Goal: Task Accomplishment & Management: Use online tool/utility

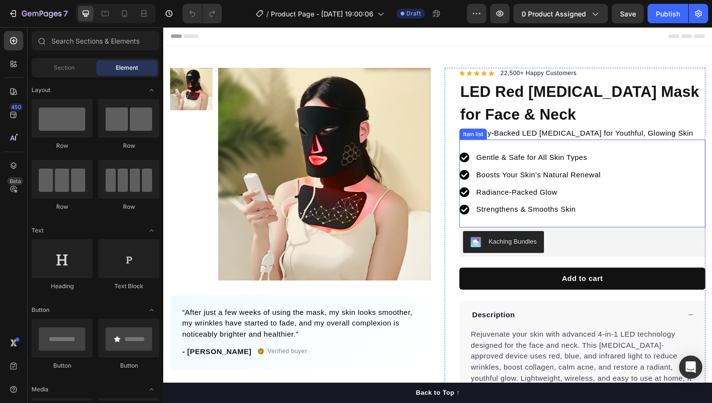
scroll to position [8, 0]
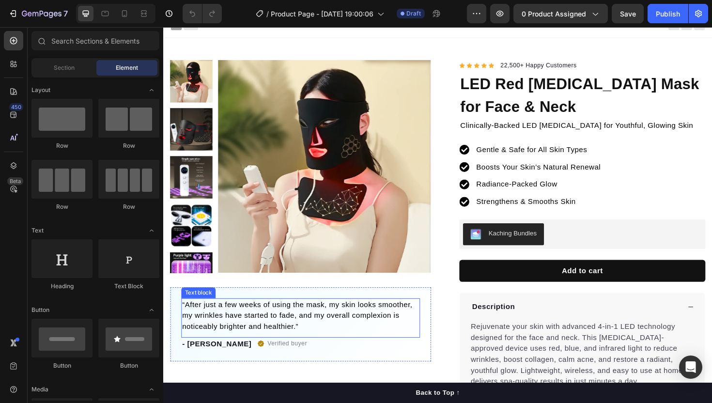
click at [433, 314] on div "“After just a few weeks of using the mask, my skin looks smoother, my wrinkles …" at bounding box center [309, 342] width 276 height 78
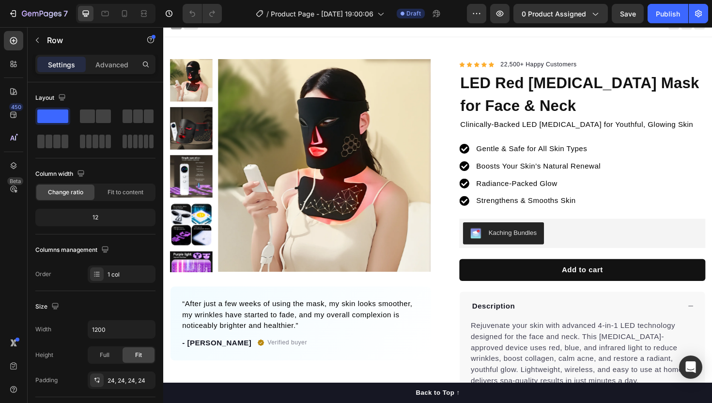
scroll to position [6, 0]
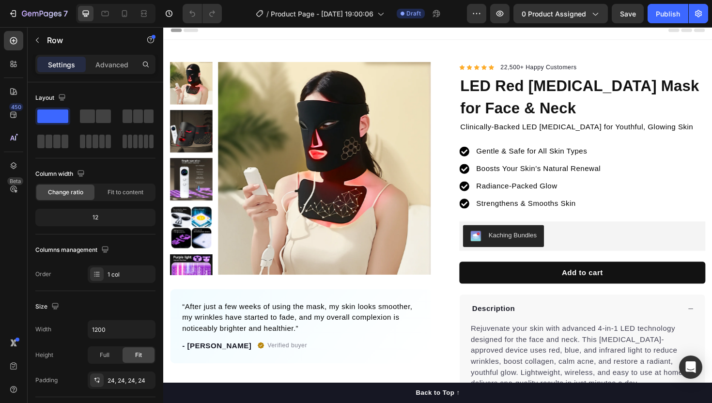
click at [431, 312] on div "“After just a few weeks of using the mask, my skin looks smoother, my wrinkles …" at bounding box center [309, 344] width 276 height 78
click at [420, 312] on div "“After just a few weeks of using the mask, my skin looks smoother, my wrinkles …" at bounding box center [309, 344] width 276 height 78
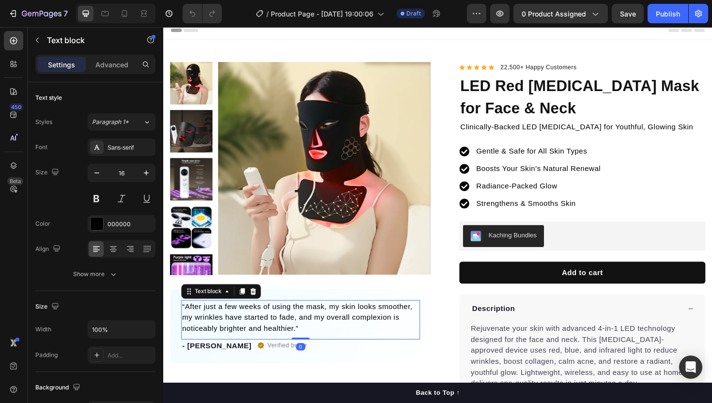
click at [400, 317] on p "“After just a few weeks of using the mask, my skin looks smoother, my wrinkles …" at bounding box center [308, 334] width 251 height 35
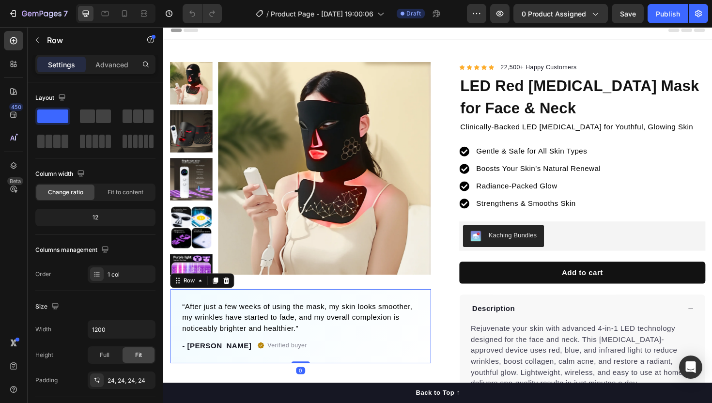
click at [398, 313] on div "“After just a few weeks of using the mask, my skin looks smoother, my wrinkles …" at bounding box center [309, 344] width 276 height 78
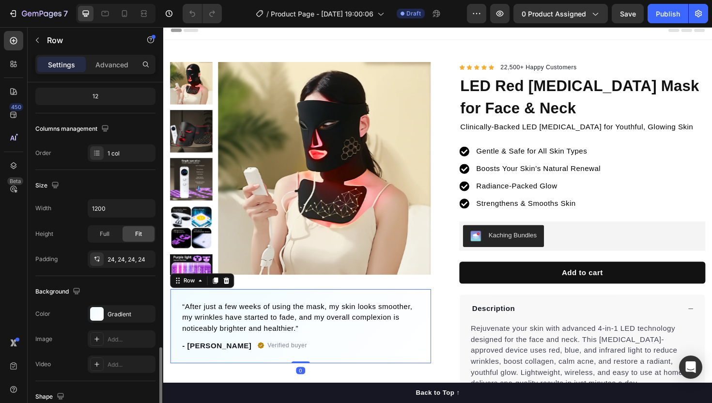
scroll to position [243, 0]
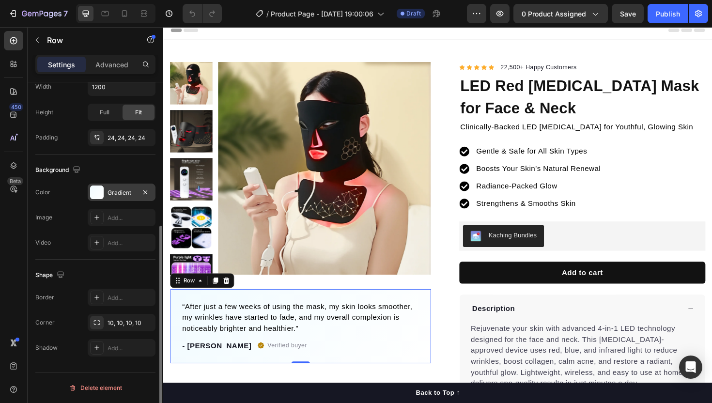
click at [118, 186] on div "Gradient" at bounding box center [122, 192] width 68 height 17
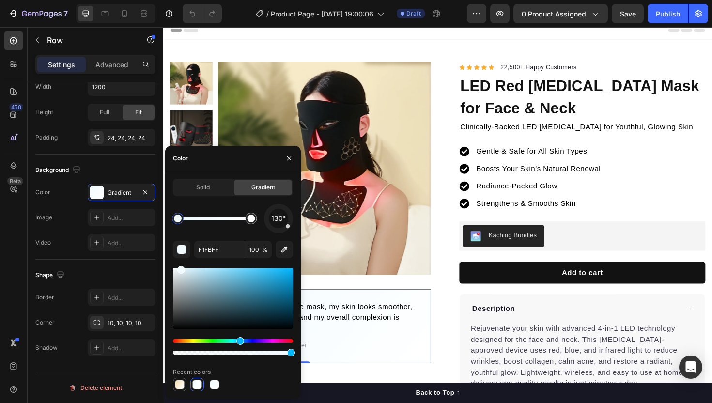
click at [182, 384] on div at bounding box center [180, 385] width 10 height 10
type input "F5DEB3"
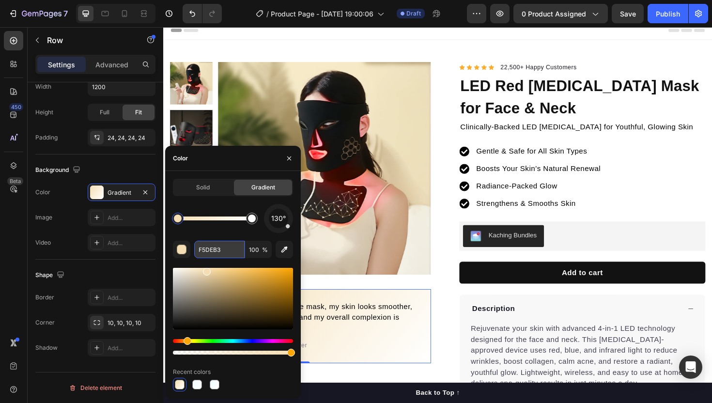
click at [221, 253] on input "F5DEB3" at bounding box center [219, 249] width 50 height 17
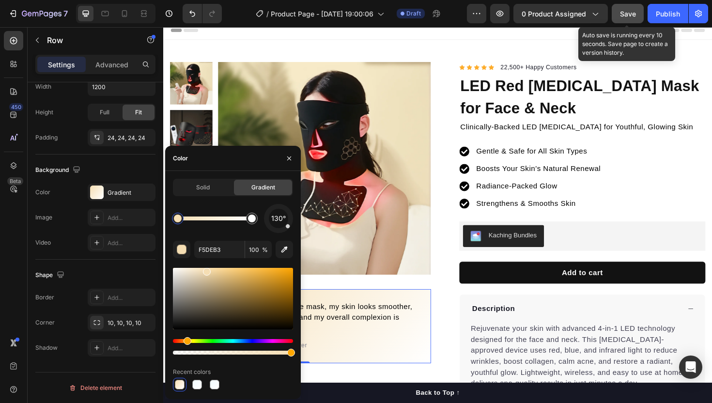
click at [625, 10] on span "Save" at bounding box center [628, 14] width 16 height 8
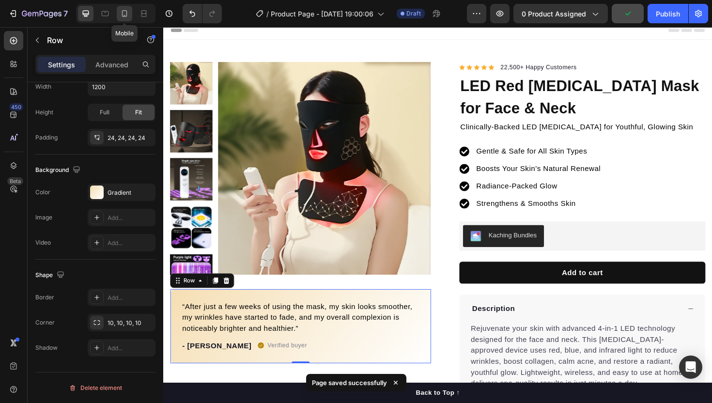
click at [120, 12] on icon at bounding box center [125, 14] width 10 height 10
type input "100%"
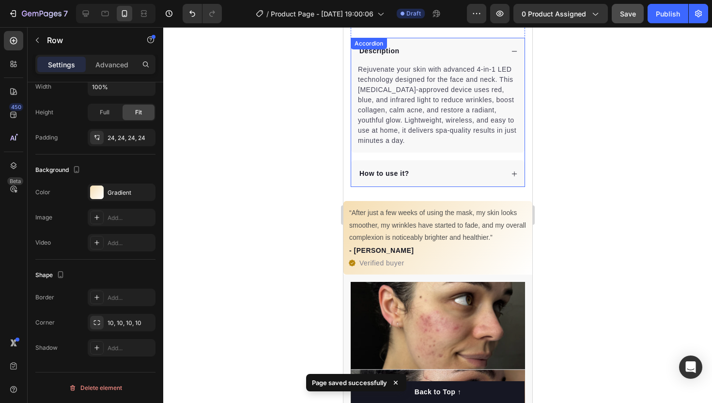
scroll to position [503, 0]
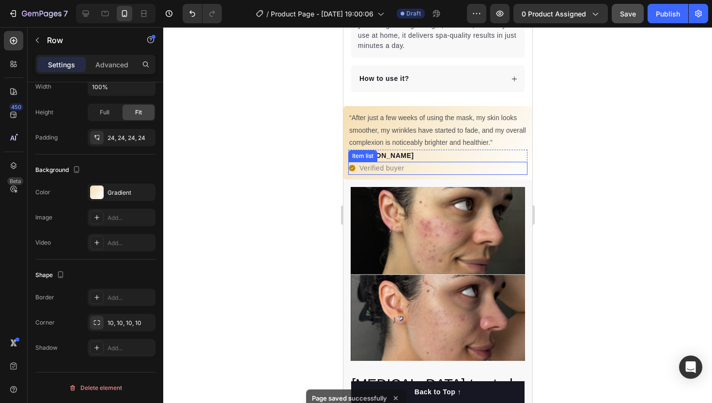
click at [354, 164] on icon at bounding box center [352, 168] width 8 height 8
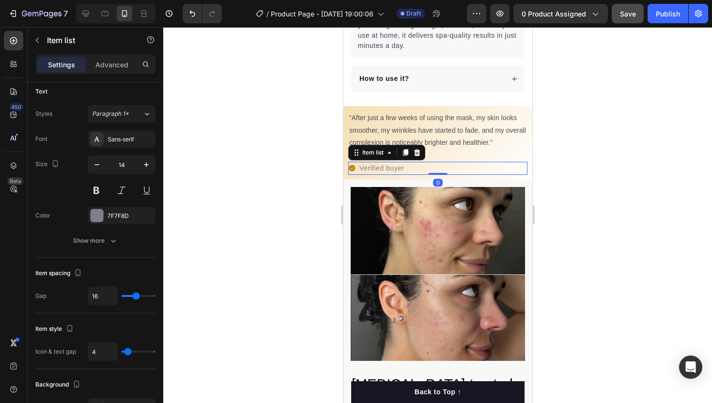
scroll to position [0, 0]
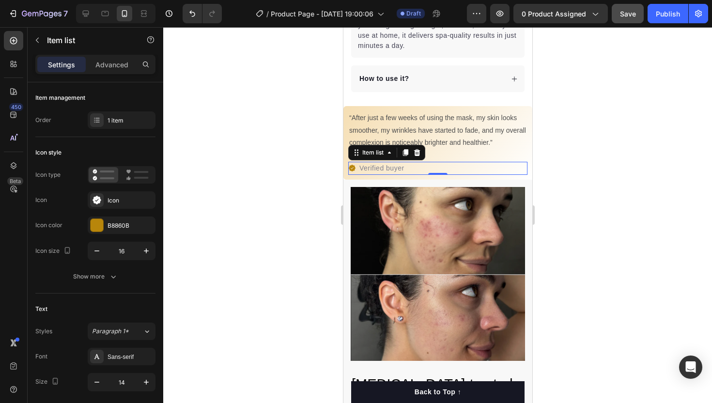
click at [353, 164] on icon at bounding box center [352, 168] width 8 height 8
click at [348, 162] on div "Verified buyer" at bounding box center [377, 168] width 58 height 13
click at [125, 222] on div "B8860B" at bounding box center [122, 225] width 28 height 9
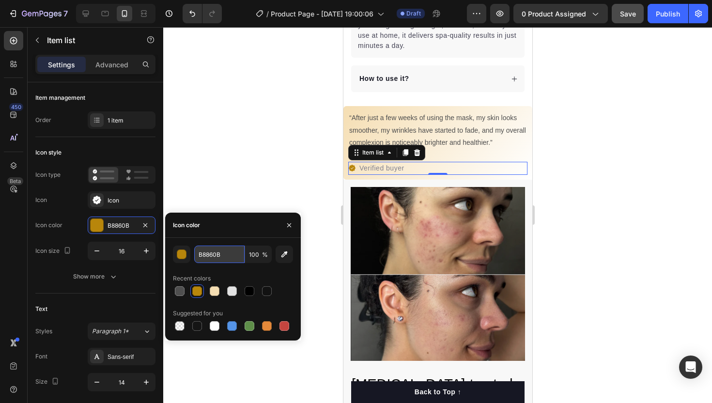
click at [208, 249] on input "B8860B" at bounding box center [219, 254] width 50 height 17
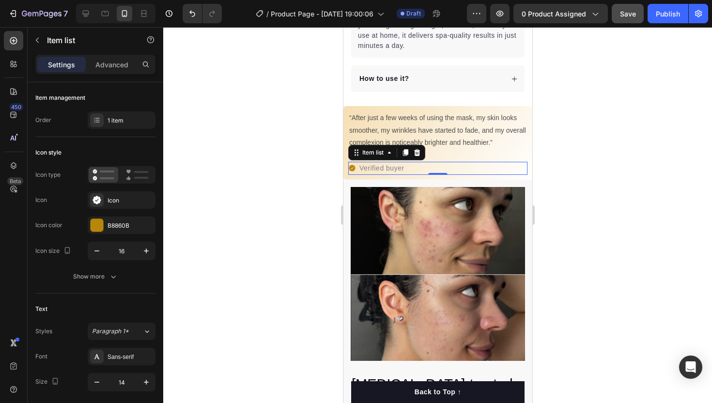
click at [239, 174] on div at bounding box center [437, 215] width 549 height 376
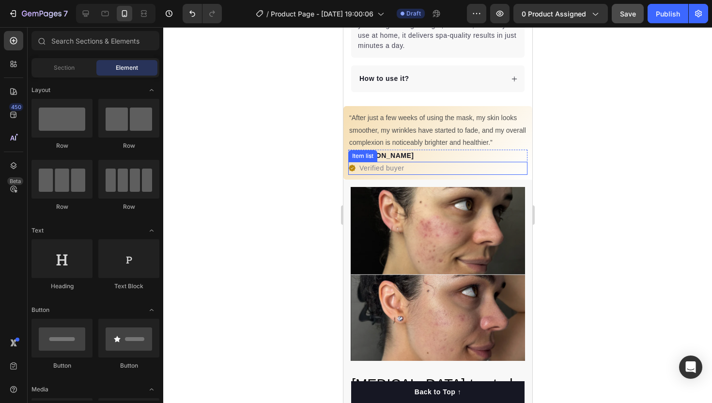
click at [356, 162] on div "Verified buyer" at bounding box center [377, 168] width 58 height 13
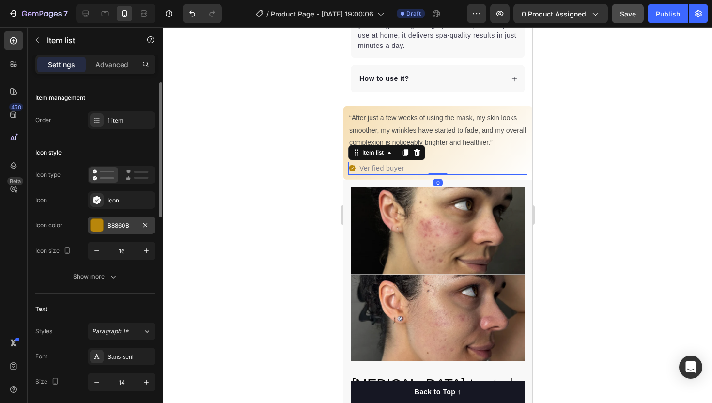
click at [115, 226] on div "B8860B" at bounding box center [122, 225] width 28 height 9
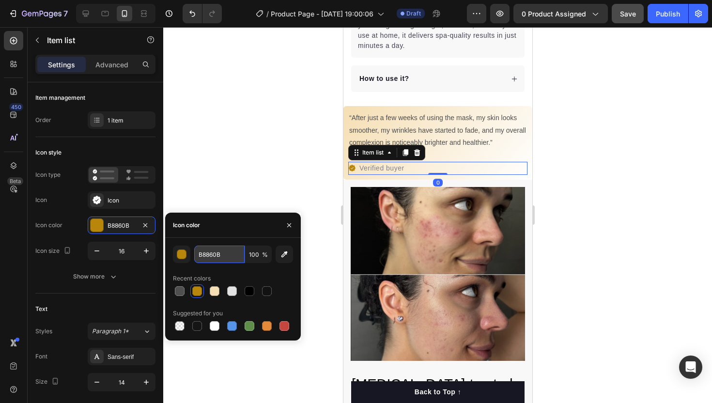
click at [209, 256] on input "B8860B" at bounding box center [219, 254] width 50 height 17
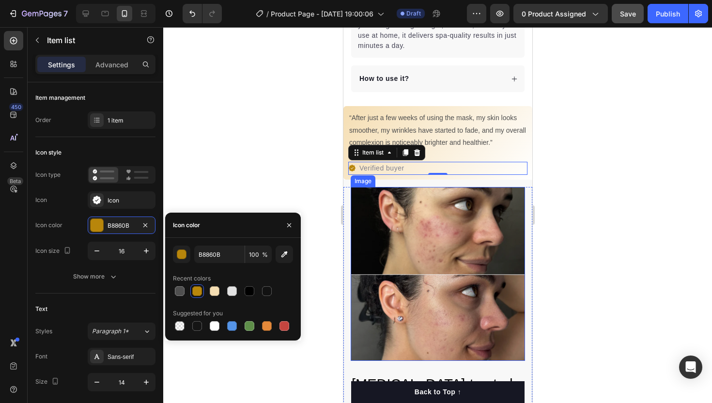
click at [306, 160] on div at bounding box center [437, 215] width 549 height 376
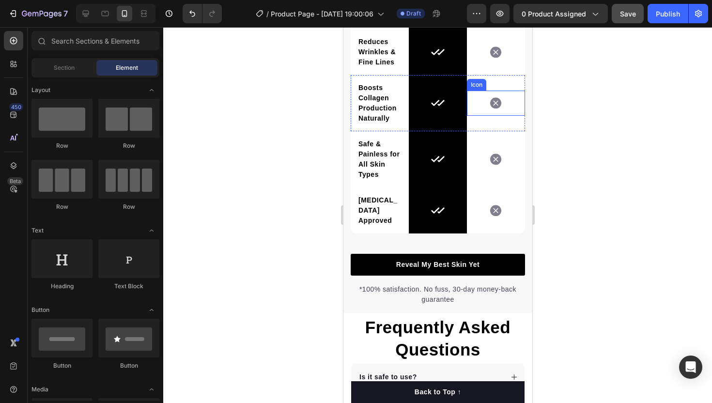
scroll to position [1718, 0]
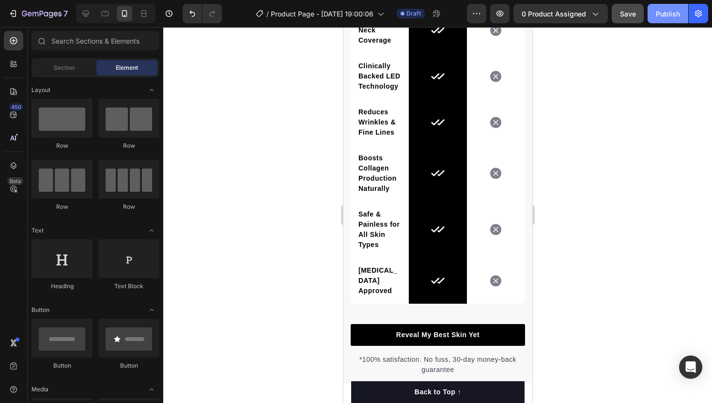
click at [682, 16] on button "Publish" at bounding box center [668, 13] width 41 height 19
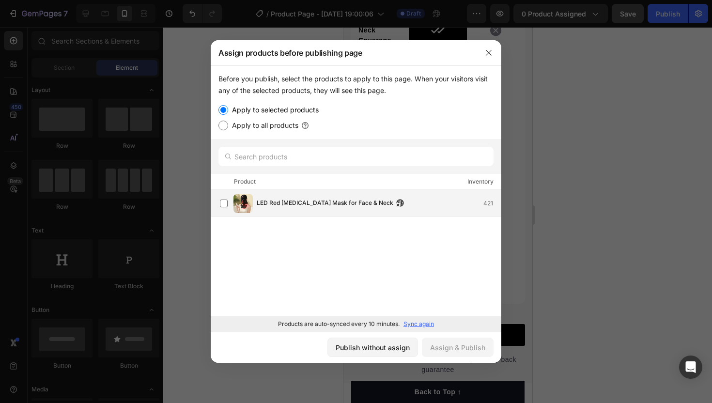
click at [236, 203] on img at bounding box center [243, 203] width 19 height 19
click at [444, 347] on div "Assign & Publish" at bounding box center [457, 348] width 55 height 10
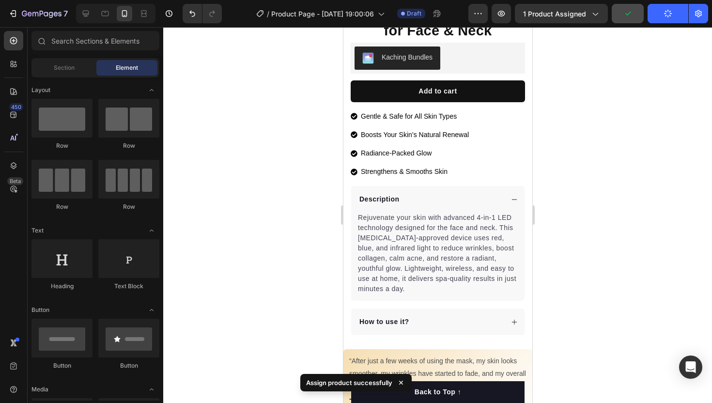
scroll to position [0, 0]
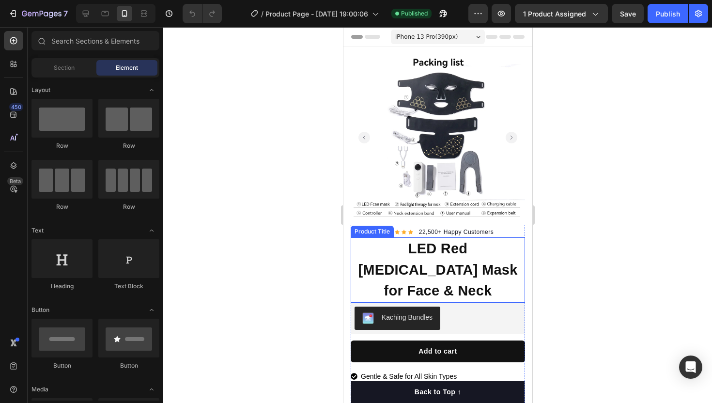
scroll to position [29, 0]
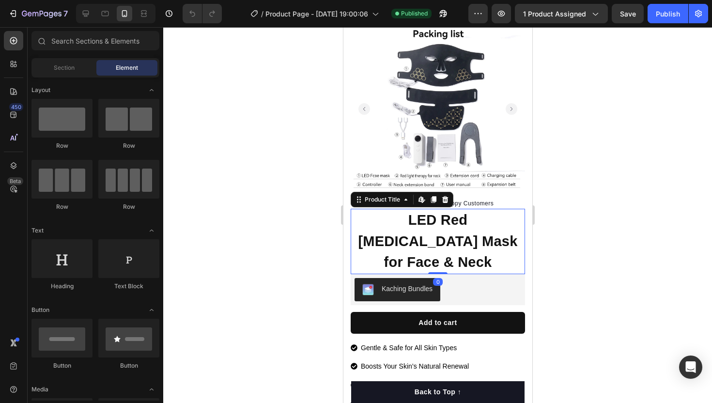
click at [413, 241] on h1 "LED Red [MEDICAL_DATA] Mask for Face & Neck" at bounding box center [437, 241] width 174 height 65
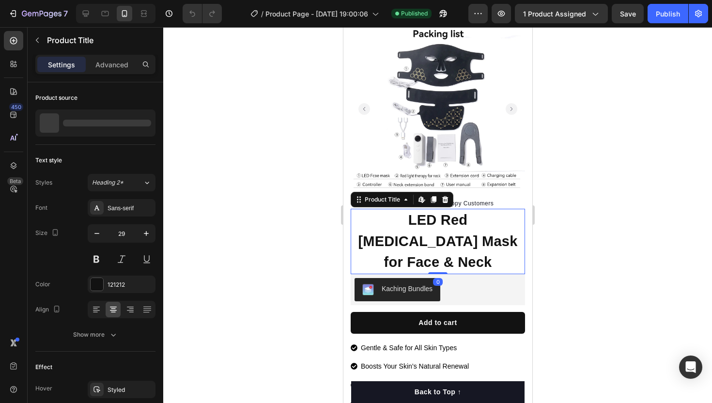
click at [413, 241] on h1 "LED Red [MEDICAL_DATA] Mask for Face & Neck" at bounding box center [437, 241] width 174 height 65
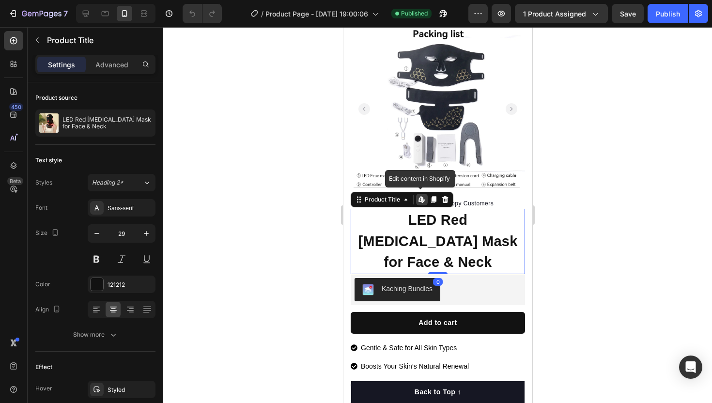
click at [413, 241] on h1 "LED Red [MEDICAL_DATA] Mask for Face & Neck" at bounding box center [437, 241] width 174 height 65
click at [401, 219] on h1 "LED Red [MEDICAL_DATA] Mask for Face & Neck" at bounding box center [437, 241] width 174 height 65
click at [368, 219] on h1 "LED Red [MEDICAL_DATA] Mask for Face & Neck" at bounding box center [437, 241] width 174 height 65
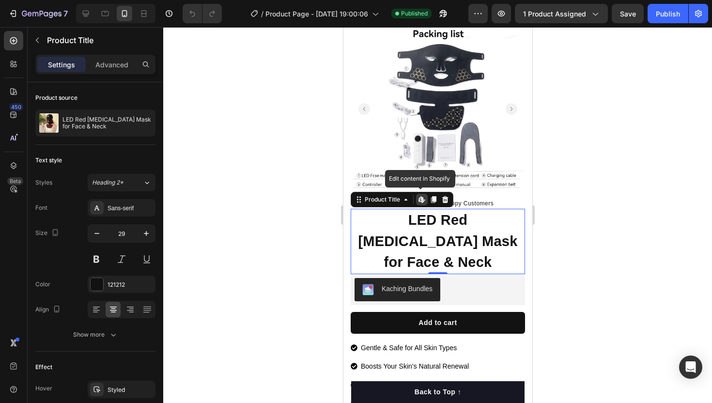
click at [368, 219] on h1 "LED Red [MEDICAL_DATA] Mask for Face & Neck" at bounding box center [437, 241] width 174 height 65
click at [113, 299] on div "Font Sans-serif Size 29 Color 121212 Align Show more" at bounding box center [95, 271] width 120 height 144
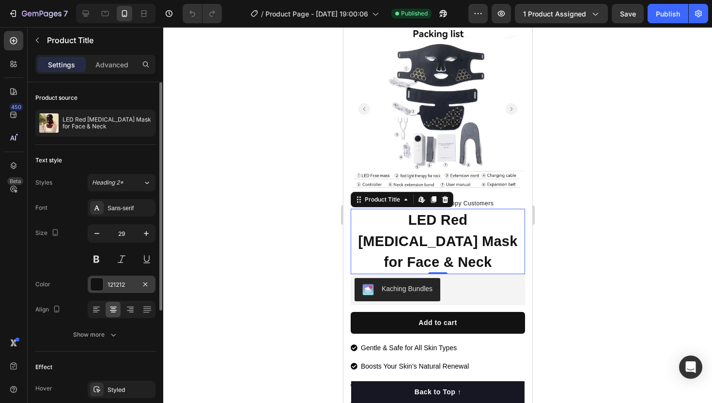
click at [113, 286] on div "121212" at bounding box center [122, 285] width 28 height 9
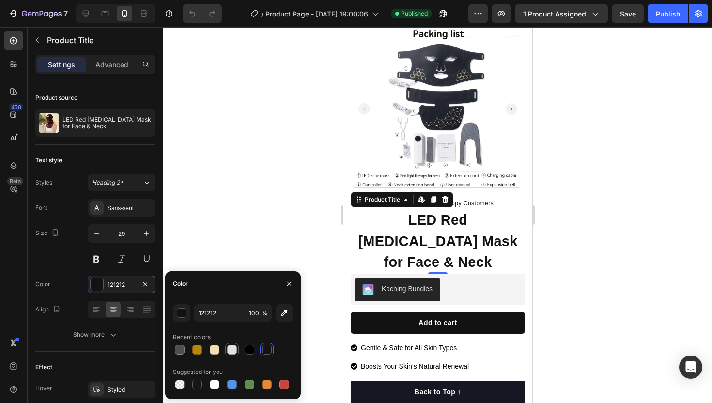
click at [232, 354] on div at bounding box center [232, 350] width 10 height 10
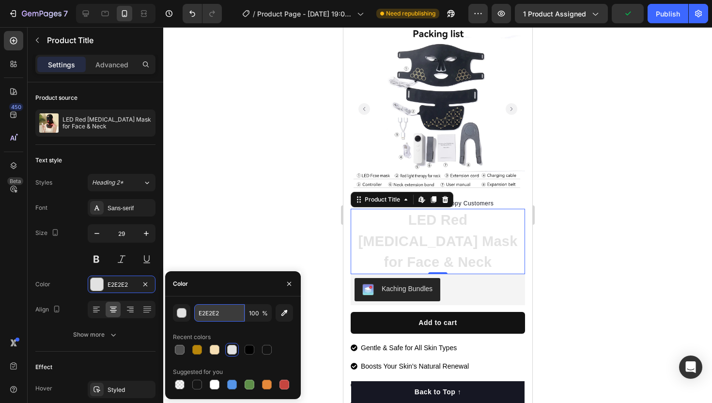
click at [224, 313] on input "E2E2E2" at bounding box center [219, 312] width 50 height 17
click at [222, 313] on input "E2E2E2" at bounding box center [219, 312] width 50 height 17
click at [181, 385] on div at bounding box center [180, 385] width 10 height 10
type input "000000"
type input "0"
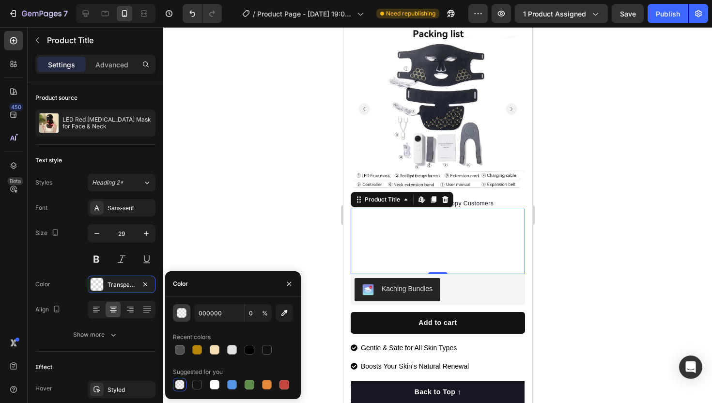
click at [182, 314] on div "button" at bounding box center [182, 314] width 10 height 10
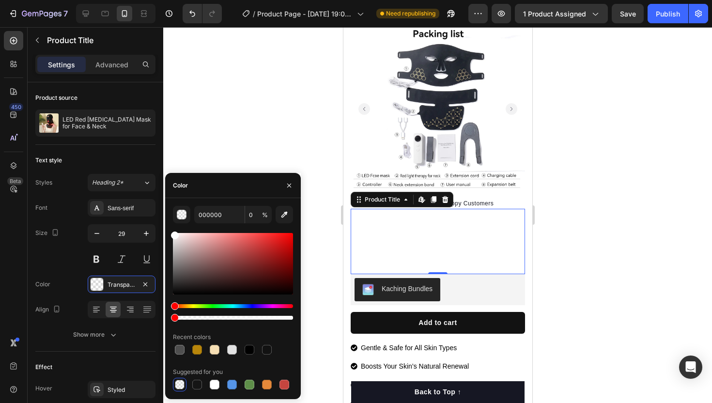
drag, startPoint x: 223, startPoint y: 275, endPoint x: 167, endPoint y: 229, distance: 72.3
click at [167, 231] on div "000000 0 % Recent colors Suggested for you" at bounding box center [233, 299] width 136 height 186
type input "FFFFFF"
drag, startPoint x: 167, startPoint y: 229, endPoint x: 165, endPoint y: 221, distance: 8.5
click at [165, 224] on div "FFFFFF 0 % Recent colors Suggested for you" at bounding box center [233, 299] width 136 height 186
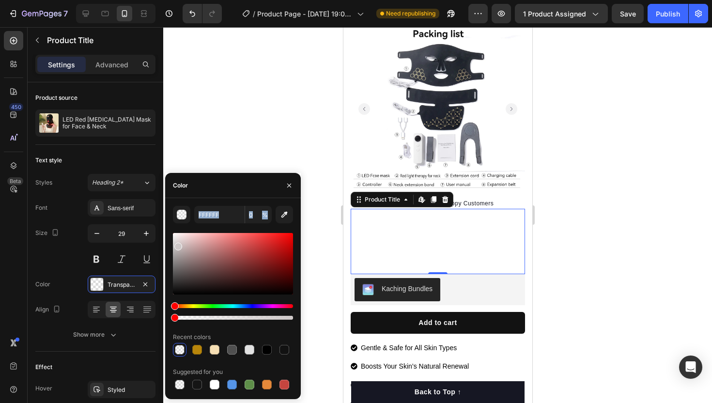
click at [177, 244] on div at bounding box center [233, 264] width 120 height 62
drag, startPoint x: 177, startPoint y: 244, endPoint x: 172, endPoint y: 230, distance: 15.7
click at [172, 230] on div "FFFFFF 0 % Recent colors Suggested for you" at bounding box center [233, 299] width 136 height 186
click at [247, 65] on div at bounding box center [437, 215] width 549 height 376
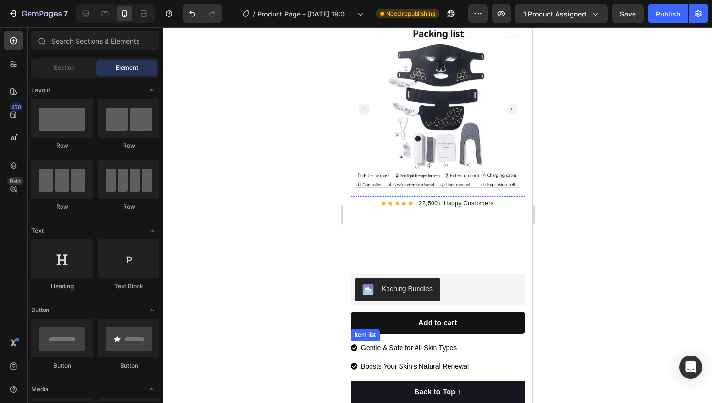
scroll to position [33, 0]
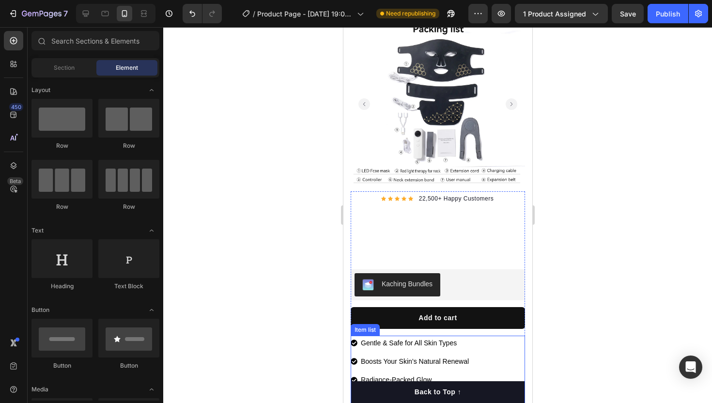
click at [421, 337] on p "Gentle & Safe for All Skin Types" at bounding box center [414, 343] width 108 height 12
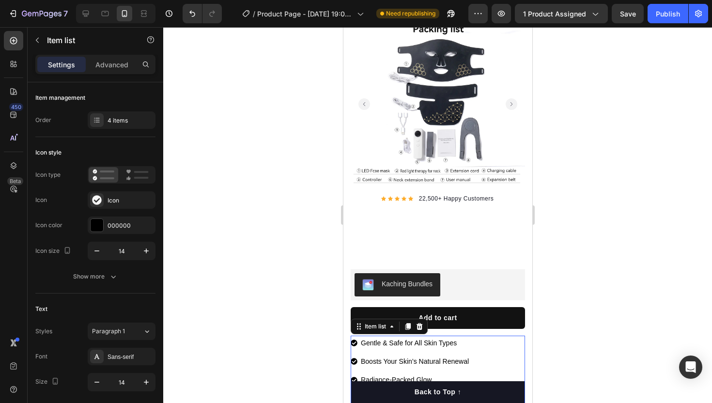
click at [421, 337] on p "Gentle & Safe for All Skin Types" at bounding box center [414, 343] width 108 height 12
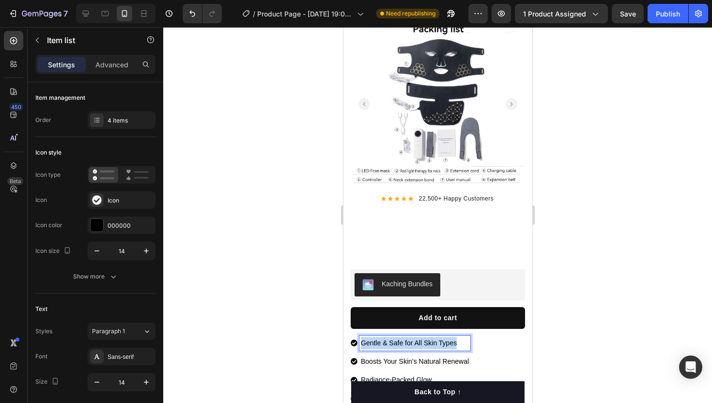
click at [421, 337] on p "Gentle & Safe for All Skin Types" at bounding box center [414, 343] width 108 height 12
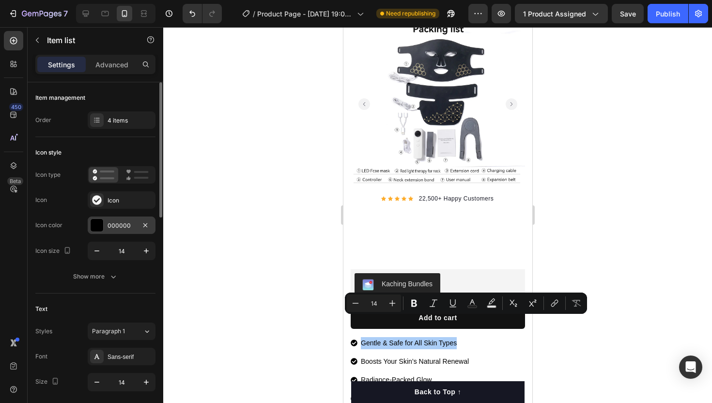
click at [112, 225] on div "000000" at bounding box center [122, 225] width 28 height 9
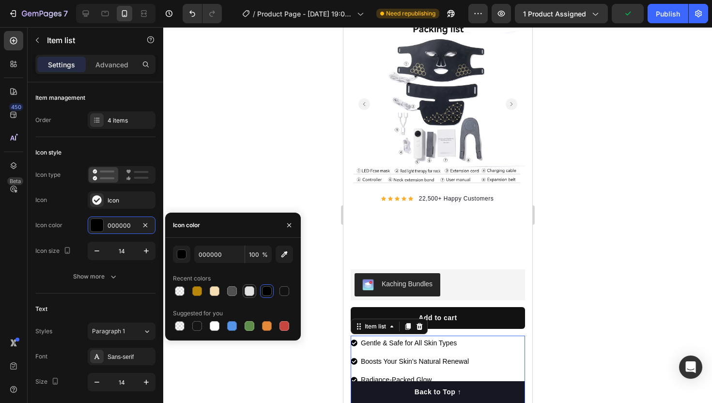
click at [247, 290] on div at bounding box center [250, 291] width 10 height 10
click at [226, 257] on input "E2E2E2" at bounding box center [219, 254] width 50 height 17
click at [216, 252] on input "E2E2E2" at bounding box center [219, 254] width 50 height 17
click at [190, 261] on div "E2E2E2 100 %" at bounding box center [233, 254] width 120 height 17
click at [185, 256] on div "button" at bounding box center [182, 255] width 10 height 10
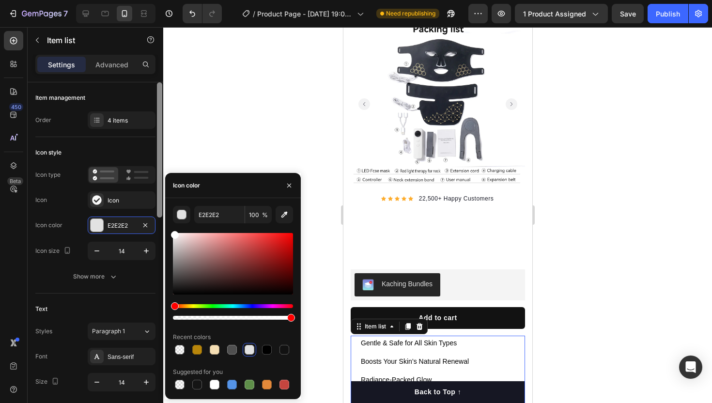
drag, startPoint x: 183, startPoint y: 251, endPoint x: 159, endPoint y: 220, distance: 39.1
click at [159, 220] on div "450 Beta Sections(18) Elements(84) Section Element Hero Section Product Detail …" at bounding box center [81, 215] width 163 height 376
type input "FFFFFF"
click at [218, 148] on div at bounding box center [437, 215] width 549 height 376
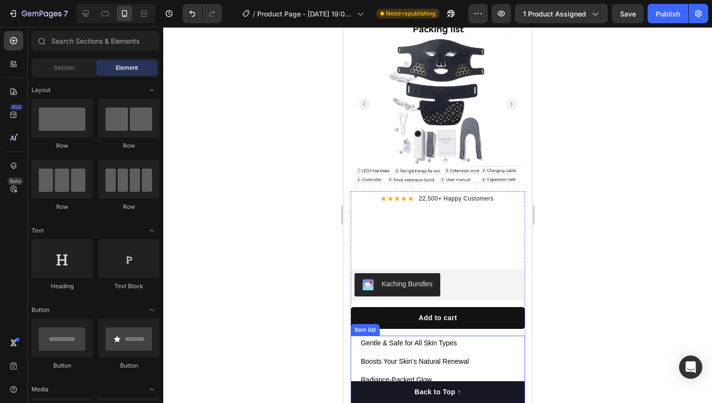
click at [407, 336] on div "Gentle & Safe for All Skin Types" at bounding box center [414, 343] width 111 height 15
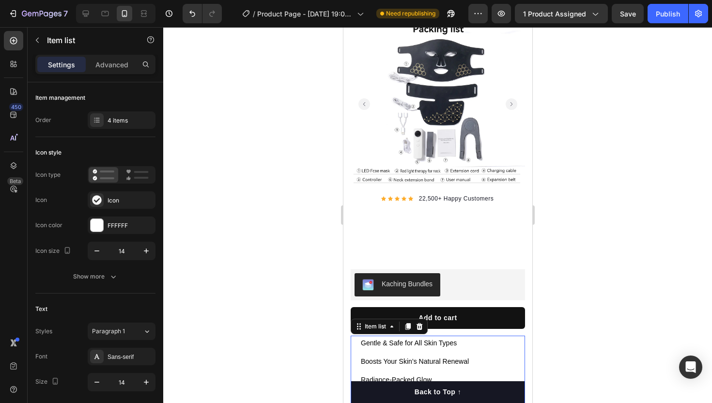
click at [419, 336] on div "Gentle & Safe for All Skin Types" at bounding box center [414, 343] width 111 height 15
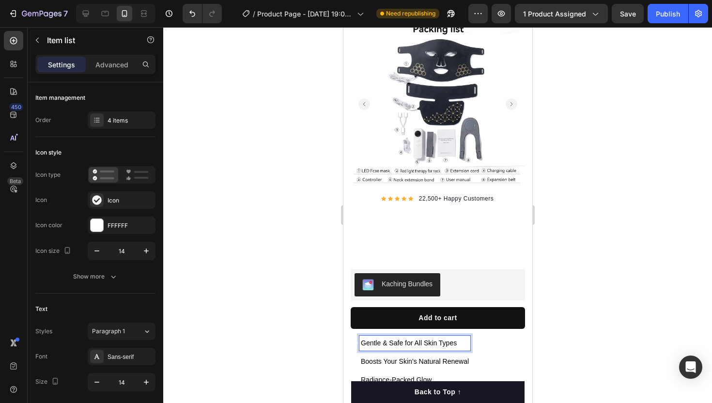
click at [419, 336] on div "Gentle & Safe for All Skin Types" at bounding box center [414, 343] width 111 height 15
click at [417, 337] on p "Gentle & Safe for All Skin Types" at bounding box center [414, 343] width 108 height 12
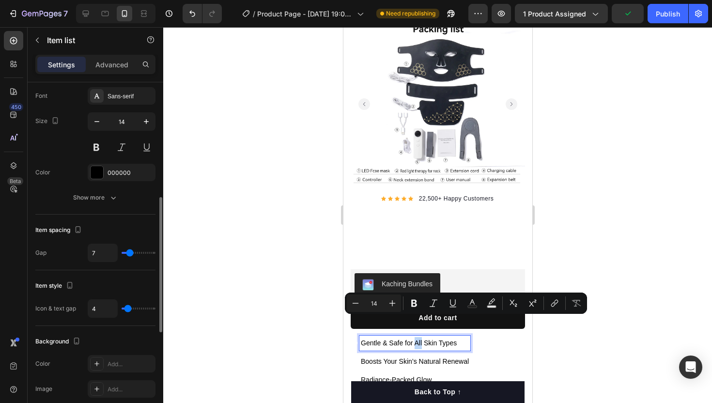
scroll to position [270, 0]
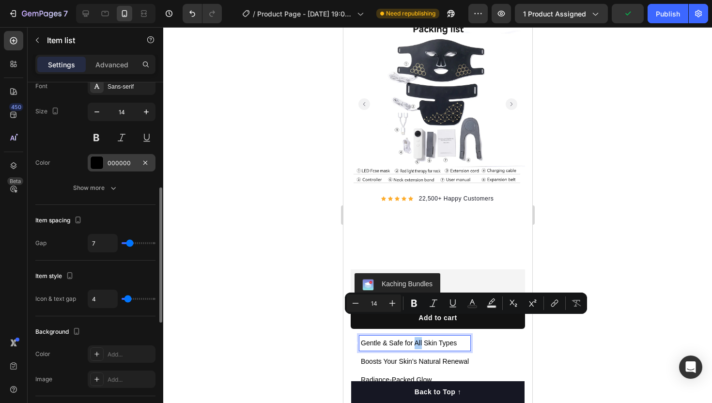
click at [107, 165] on div "000000" at bounding box center [122, 162] width 68 height 17
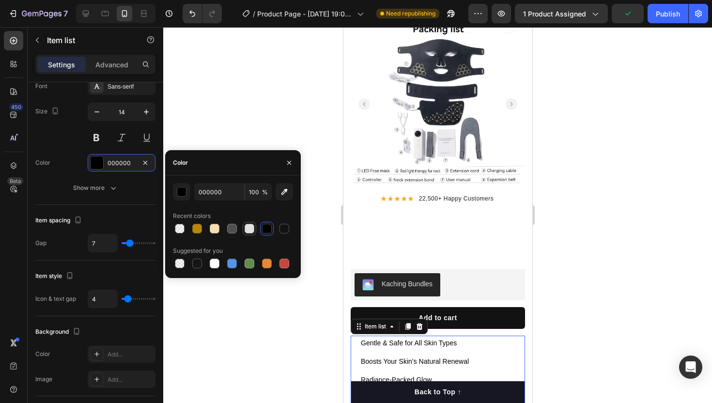
click at [243, 226] on div at bounding box center [250, 229] width 14 height 14
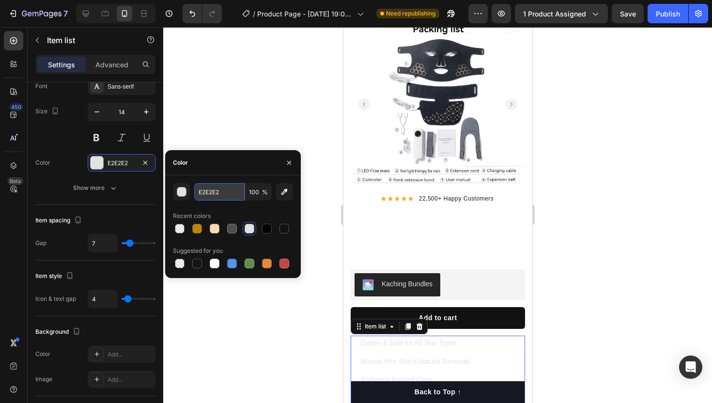
click at [219, 197] on input "E2E2E2" at bounding box center [219, 191] width 50 height 17
click at [219, 195] on input "E2E2E2" at bounding box center [219, 191] width 50 height 17
type input "FFFFFFFF"
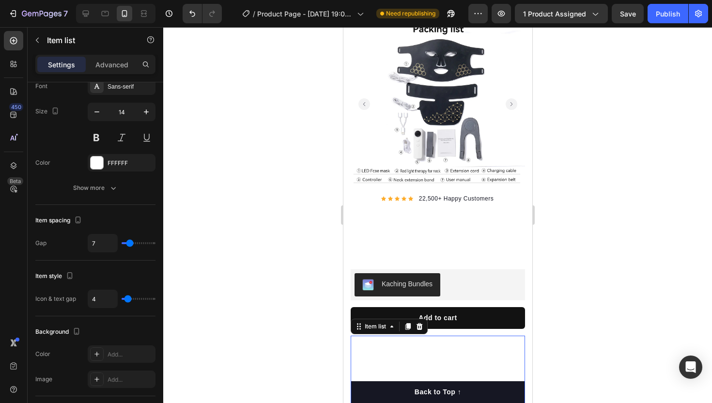
click at [250, 117] on div at bounding box center [437, 215] width 549 height 376
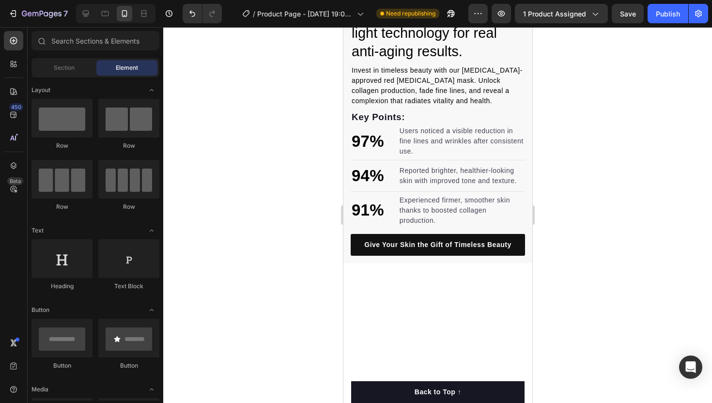
scroll to position [682, 0]
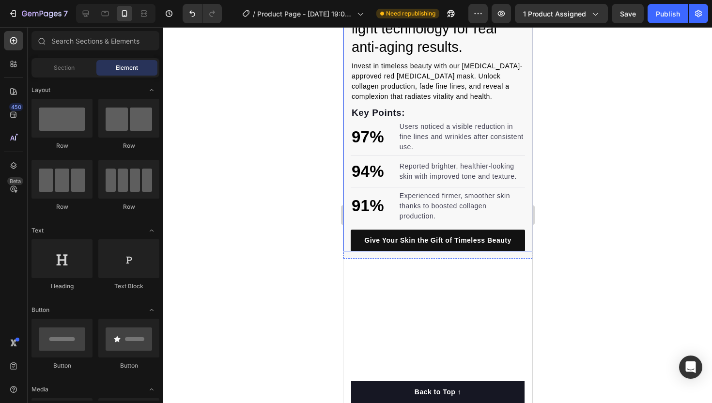
click at [349, 181] on div "[MEDICAL_DATA]-trusted light technology for real anti-aging results. Heading In…" at bounding box center [437, 119] width 189 height 264
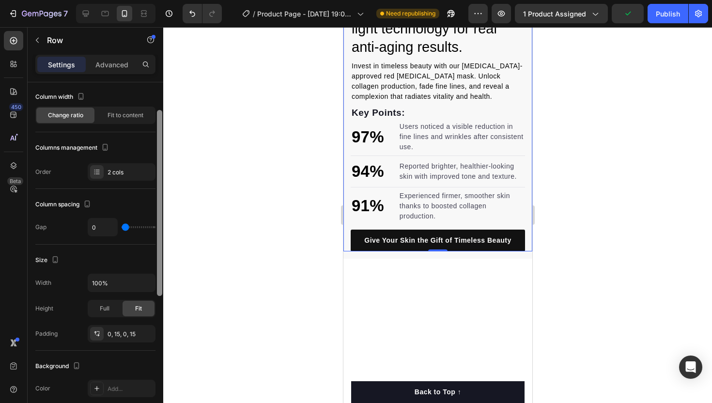
scroll to position [30, 0]
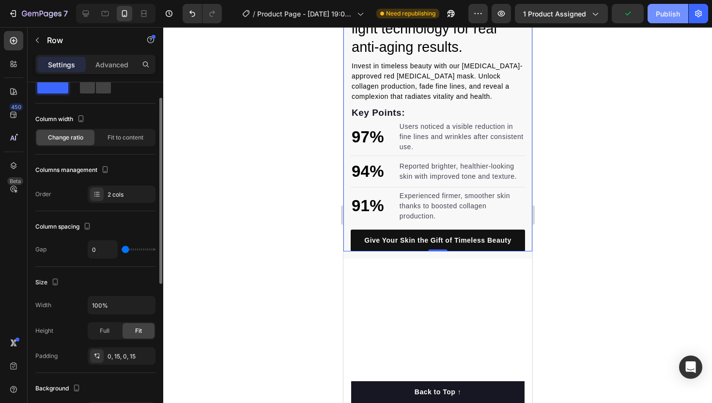
click at [673, 21] on button "Publish" at bounding box center [668, 13] width 41 height 19
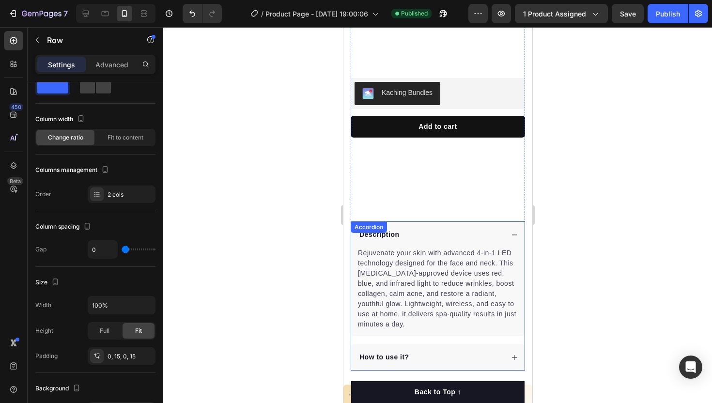
scroll to position [0, 0]
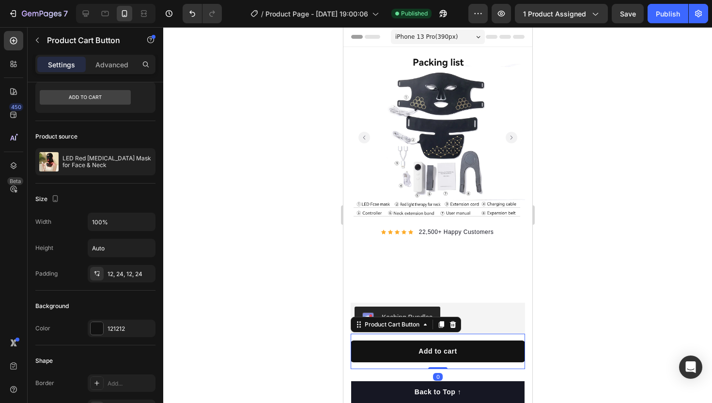
click at [478, 341] on button "Add to cart" at bounding box center [437, 352] width 174 height 22
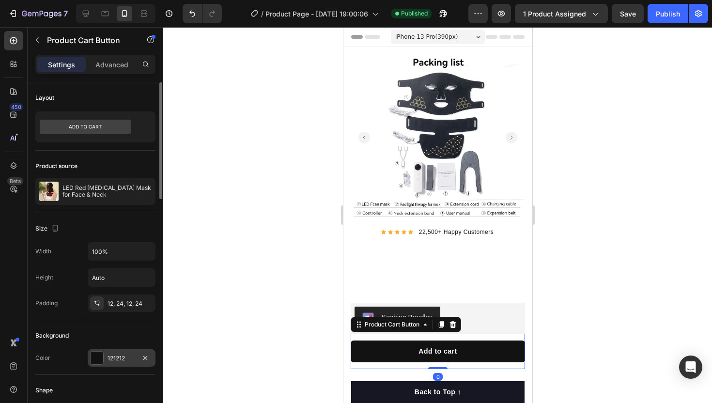
click at [126, 358] on div "121212" at bounding box center [122, 358] width 28 height 9
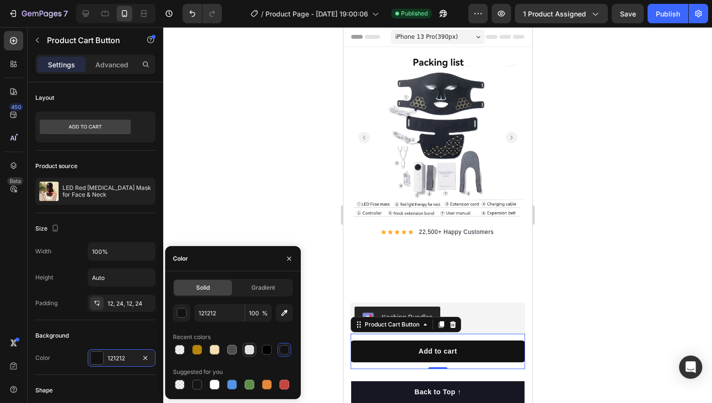
click at [253, 346] on div at bounding box center [250, 350] width 10 height 10
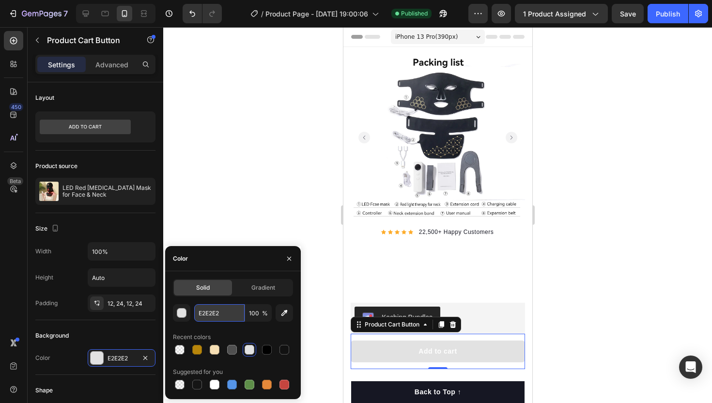
click at [211, 312] on input "E2E2E2" at bounding box center [219, 312] width 50 height 17
click at [212, 318] on input "E2E2E2" at bounding box center [219, 312] width 50 height 17
click at [183, 316] on div "button" at bounding box center [182, 314] width 10 height 10
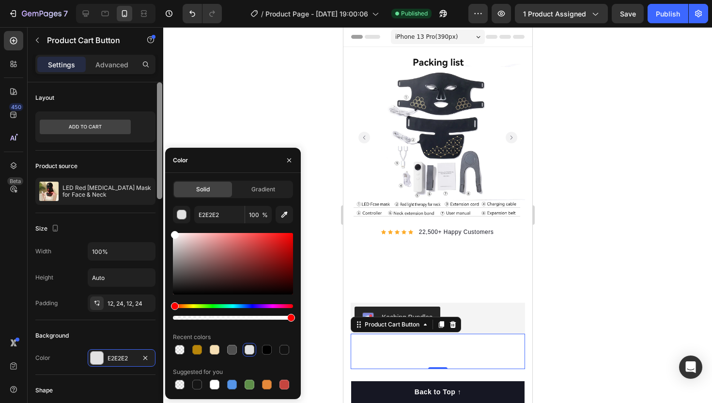
drag, startPoint x: 190, startPoint y: 257, endPoint x: 160, endPoint y: 205, distance: 60.2
click at [161, 204] on div "450 Beta Sections(18) Elements(84) Section Element Hero Section Product Detail …" at bounding box center [81, 215] width 163 height 376
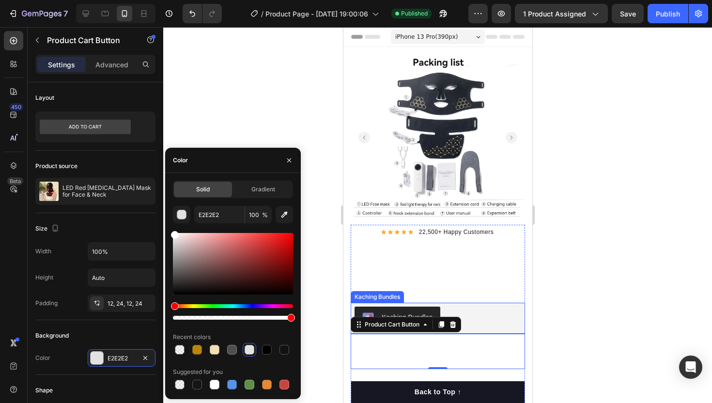
type input "FFFFFF"
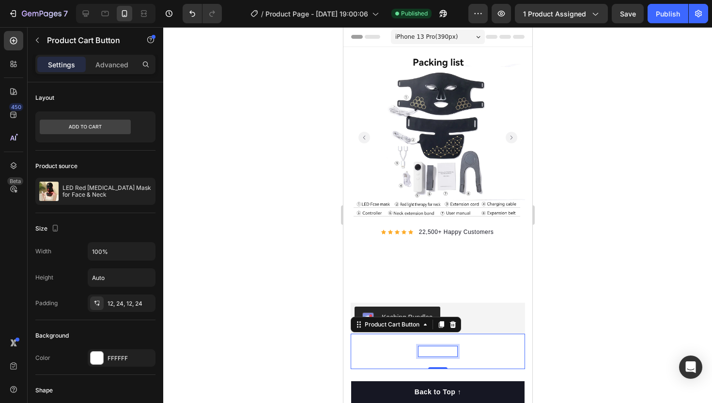
click at [428, 346] on div "Add to cart" at bounding box center [437, 351] width 38 height 10
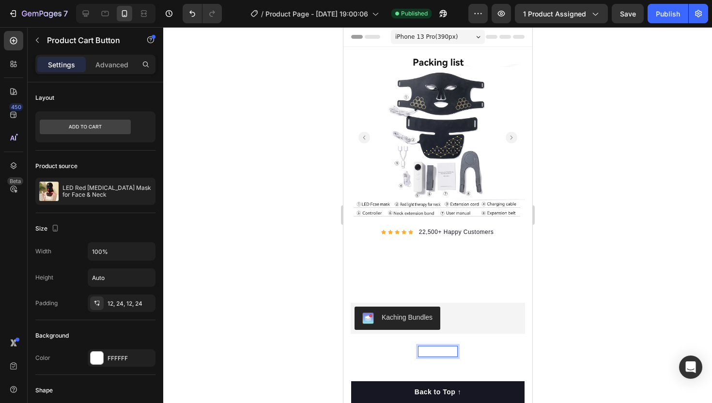
click at [443, 346] on p "Add to cart" at bounding box center [437, 351] width 38 height 10
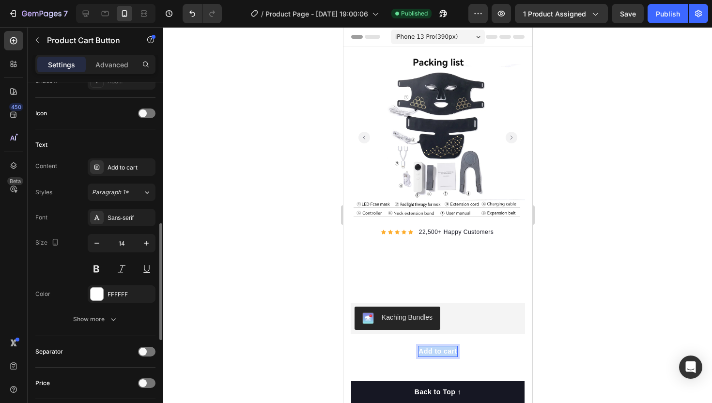
scroll to position [390, 0]
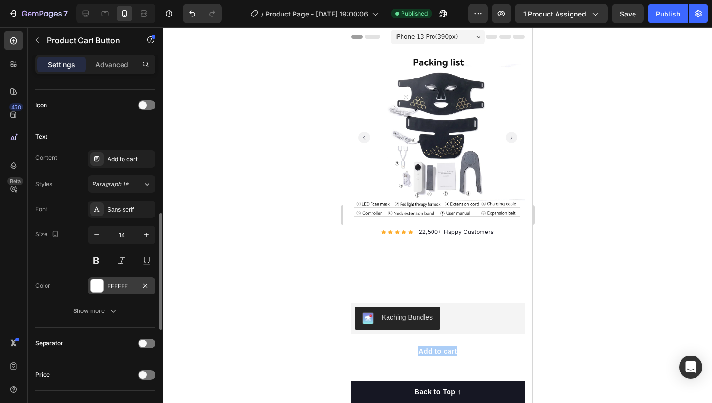
click at [114, 289] on div "FFFFFF" at bounding box center [122, 286] width 28 height 9
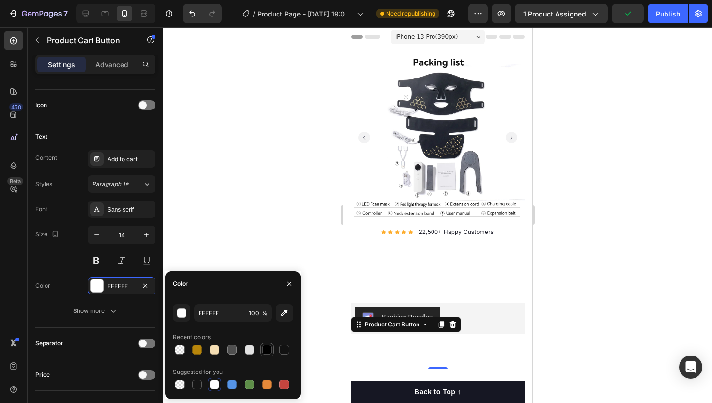
click at [264, 349] on div at bounding box center [267, 350] width 10 height 10
click at [252, 351] on div at bounding box center [250, 350] width 10 height 10
click at [0, 0] on input "E2E2E2" at bounding box center [0, 0] width 0 height 0
click at [172, 308] on div "E2E2E2 100 % Recent colors Suggested for you" at bounding box center [233, 347] width 136 height 87
click at [182, 311] on div "button" at bounding box center [182, 314] width 10 height 10
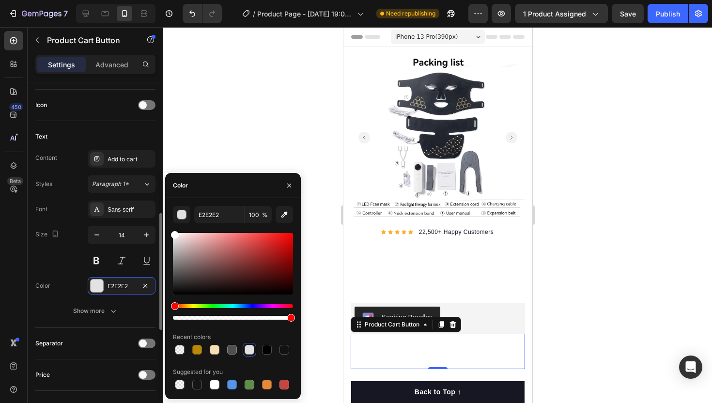
drag, startPoint x: 184, startPoint y: 265, endPoint x: 152, endPoint y: 200, distance: 72.8
click at [152, 200] on div "450 Beta Sections(18) Elements(84) Section Element Hero Section Product Detail …" at bounding box center [81, 215] width 163 height 376
type input "FFFFFF"
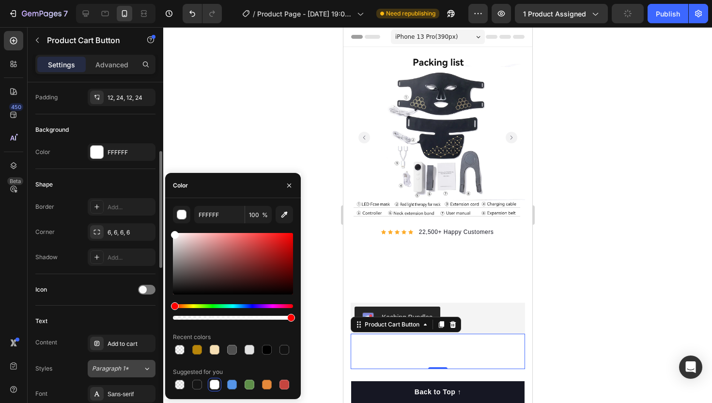
scroll to position [123, 0]
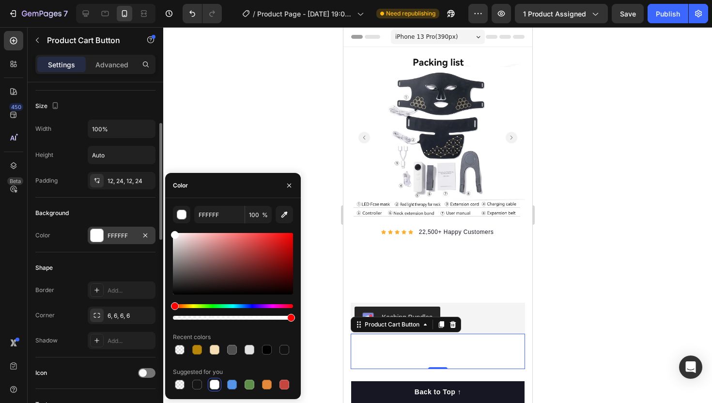
click at [112, 233] on div "FFFFFF" at bounding box center [122, 236] width 28 height 9
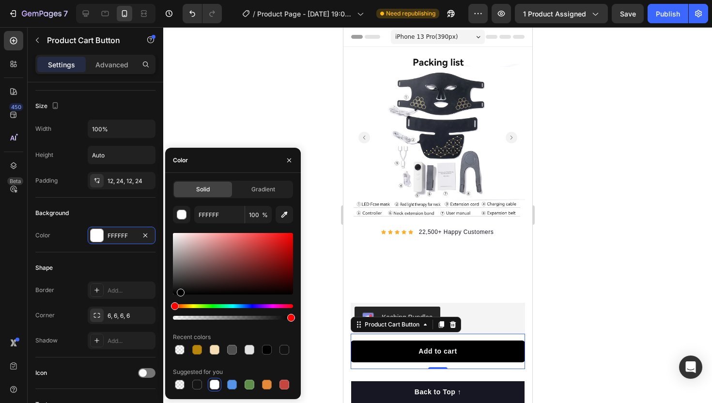
drag, startPoint x: 180, startPoint y: 263, endPoint x: 180, endPoint y: 305, distance: 42.2
click at [180, 305] on div at bounding box center [233, 276] width 120 height 91
click at [193, 356] on div at bounding box center [197, 350] width 14 height 14
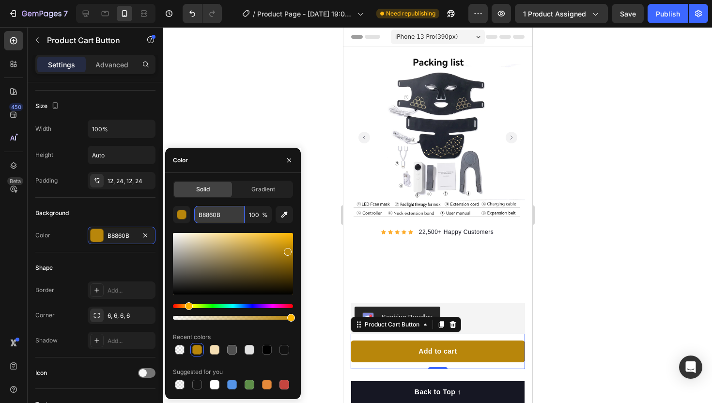
click at [236, 216] on input "B8860B" at bounding box center [219, 214] width 50 height 17
paste input "#714f0f"
type input "#714f0f"
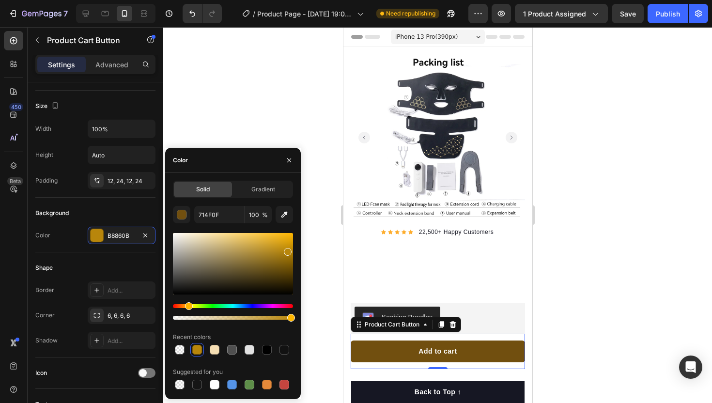
click at [240, 131] on div at bounding box center [437, 215] width 549 height 376
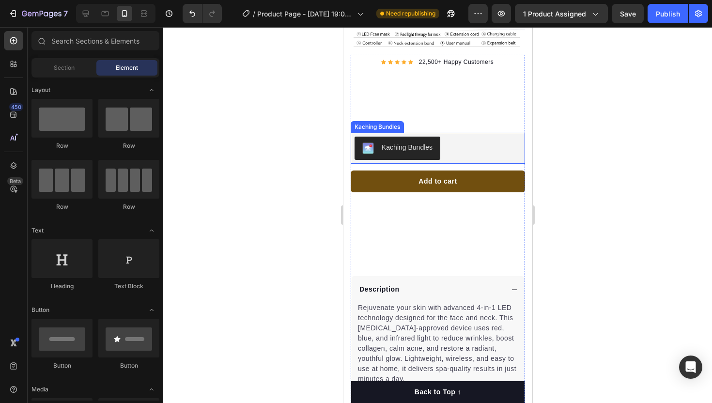
scroll to position [172, 0]
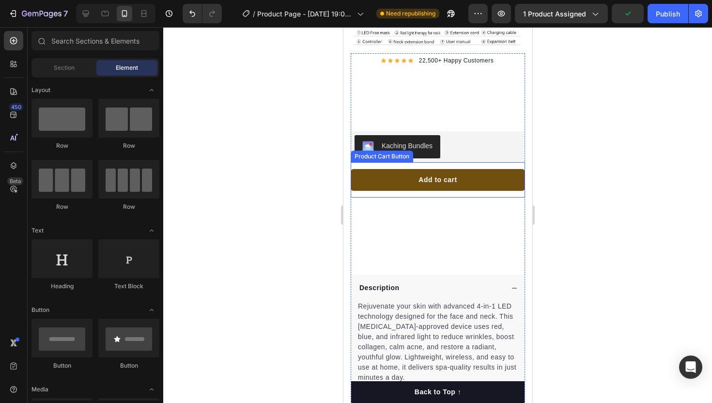
click at [480, 169] on button "Add to cart" at bounding box center [437, 180] width 174 height 22
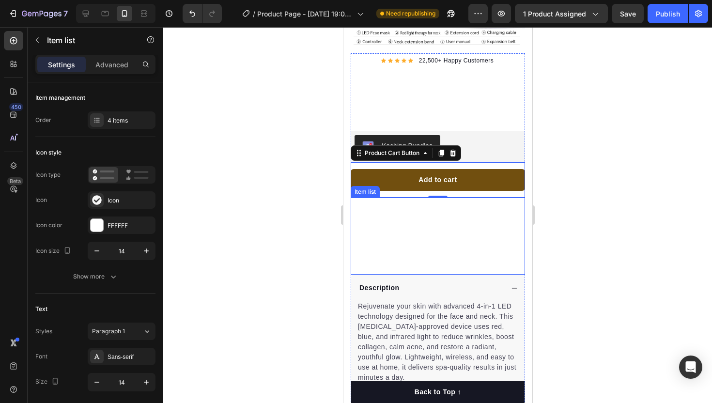
click at [360, 218] on p "Boosts Your Skin’s Natural Renewal" at bounding box center [414, 224] width 108 height 12
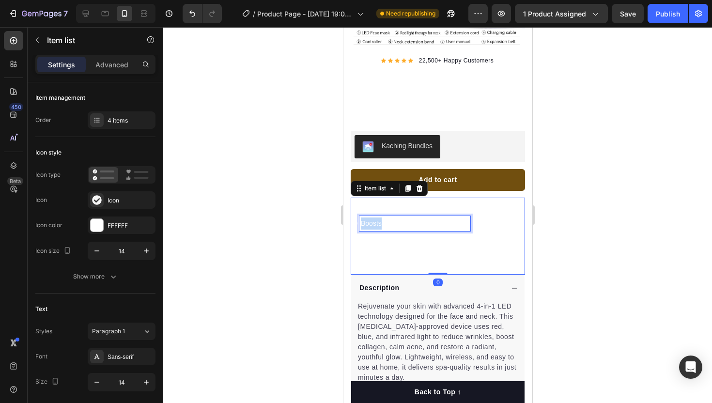
click at [360, 218] on p "Boosts Your Skin’s Natural Renewal" at bounding box center [414, 224] width 108 height 12
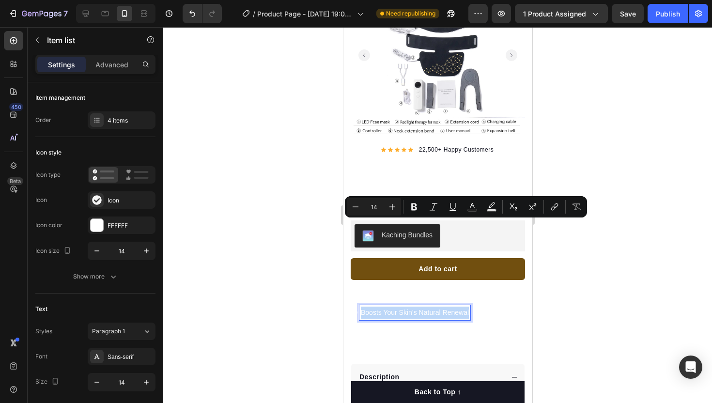
scroll to position [37, 0]
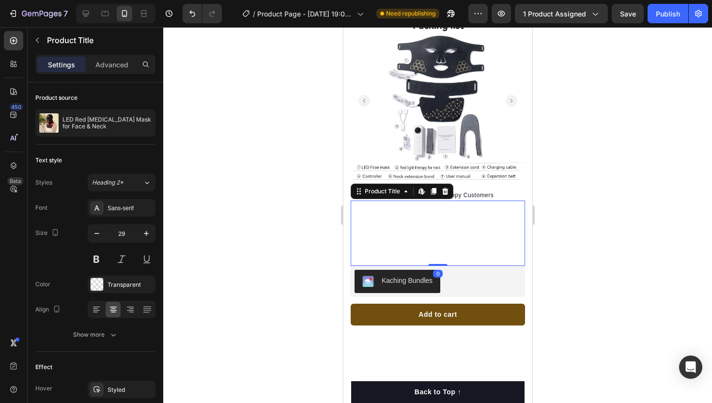
click at [387, 233] on h1 "LED Red [MEDICAL_DATA] Mask for Face & Neck" at bounding box center [437, 233] width 174 height 65
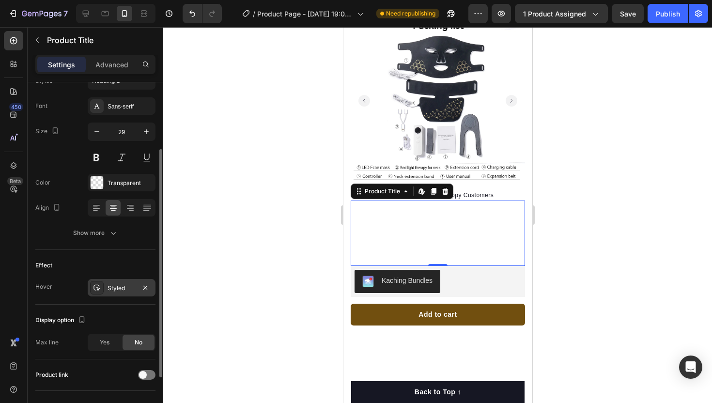
scroll to position [85, 0]
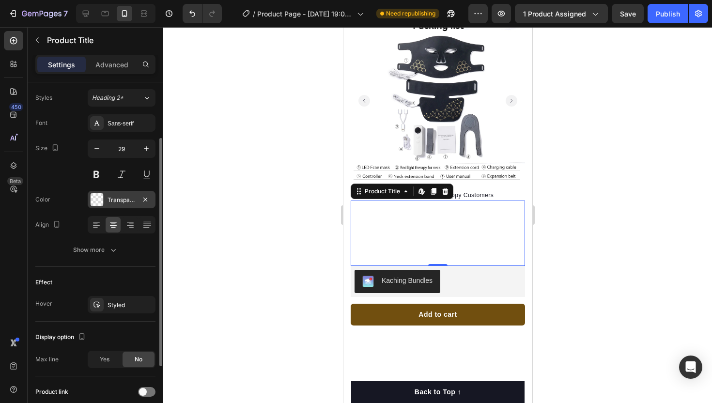
click at [122, 205] on div "Transparent" at bounding box center [122, 199] width 68 height 17
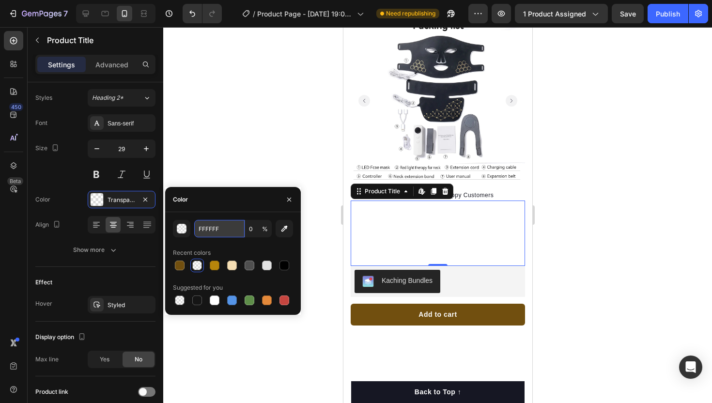
click at [223, 227] on input "FFFFFF" at bounding box center [219, 228] width 50 height 17
click at [193, 227] on div "FFFFFF 0 %" at bounding box center [233, 228] width 120 height 17
click at [184, 227] on div "button" at bounding box center [182, 229] width 10 height 10
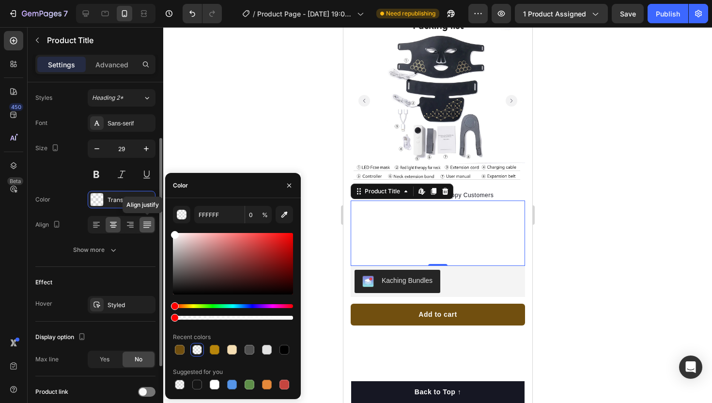
drag, startPoint x: 183, startPoint y: 245, endPoint x: 140, endPoint y: 225, distance: 47.0
click at [140, 225] on div "450 Beta Sections(18) Elements(84) Section Element Hero Section Product Detail …" at bounding box center [81, 215] width 163 height 376
click at [186, 218] on button "button" at bounding box center [181, 214] width 17 height 17
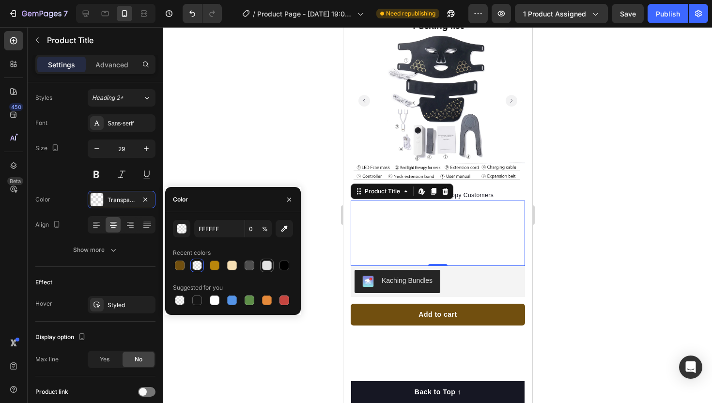
click at [264, 261] on div at bounding box center [267, 266] width 10 height 10
type input "E2E2E2"
type input "100"
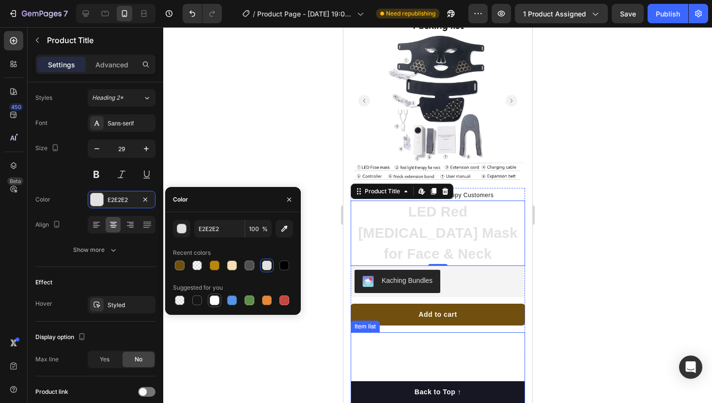
click at [213, 299] on div at bounding box center [215, 301] width 10 height 10
type input "FFFFFF"
click at [223, 160] on div at bounding box center [437, 215] width 549 height 376
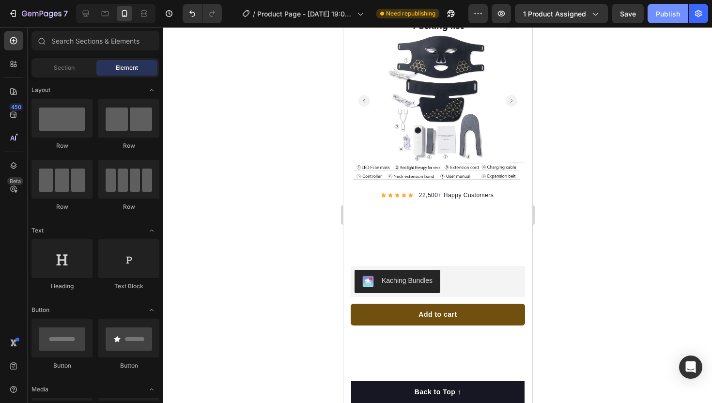
click at [659, 21] on button "Publish" at bounding box center [668, 13] width 41 height 19
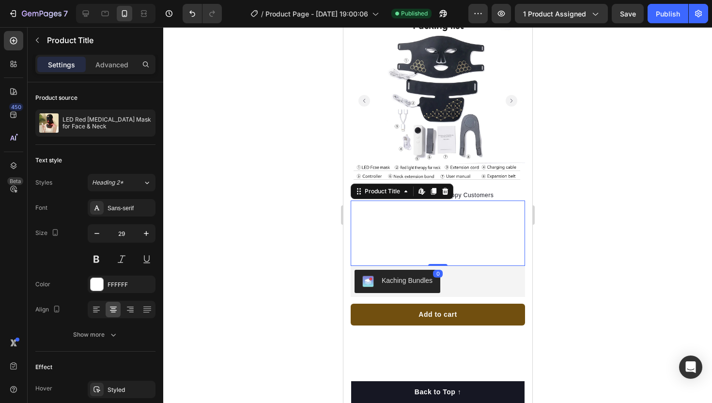
click at [414, 222] on h1 "LED Red [MEDICAL_DATA] Mask for Face & Neck" at bounding box center [437, 233] width 174 height 65
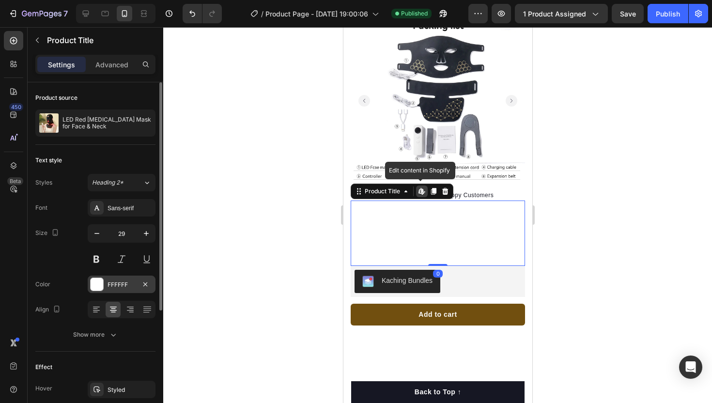
click at [128, 278] on div "FFFFFF" at bounding box center [122, 284] width 68 height 17
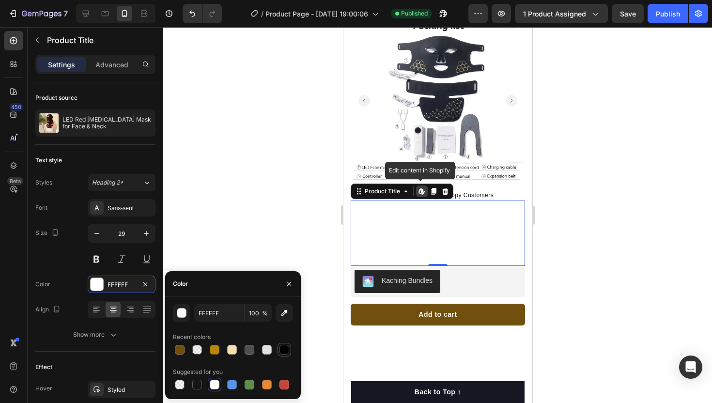
click at [280, 347] on div at bounding box center [285, 350] width 10 height 10
type input "000000"
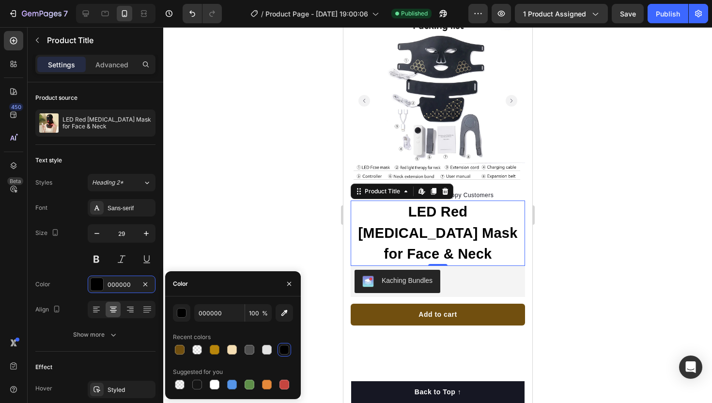
click at [235, 227] on div at bounding box center [437, 215] width 549 height 376
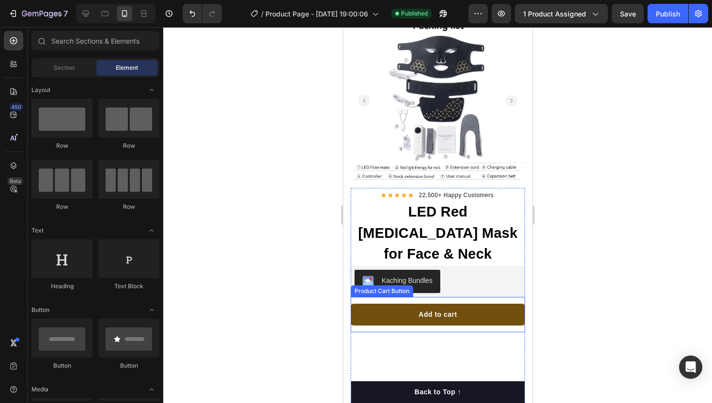
click at [382, 304] on button "Add to cart" at bounding box center [437, 315] width 174 height 22
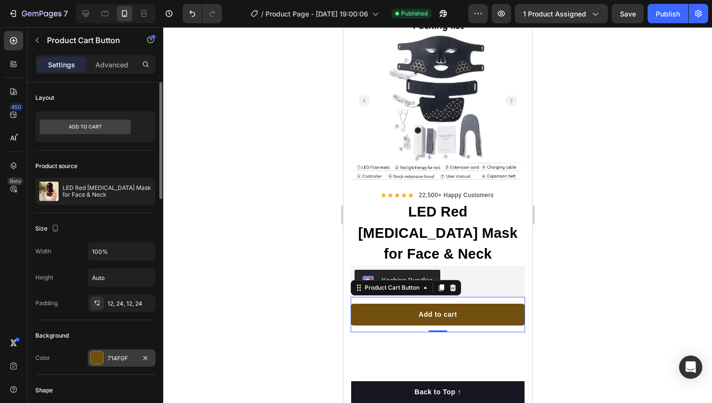
click at [117, 355] on div "714F0F" at bounding box center [122, 358] width 28 height 9
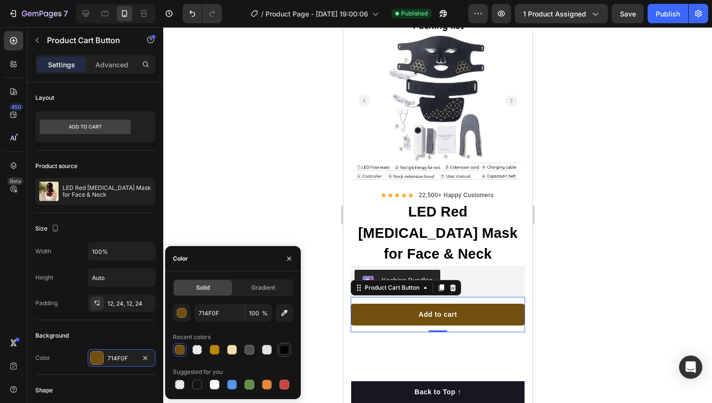
click at [290, 353] on div at bounding box center [285, 350] width 14 height 14
type input "000000"
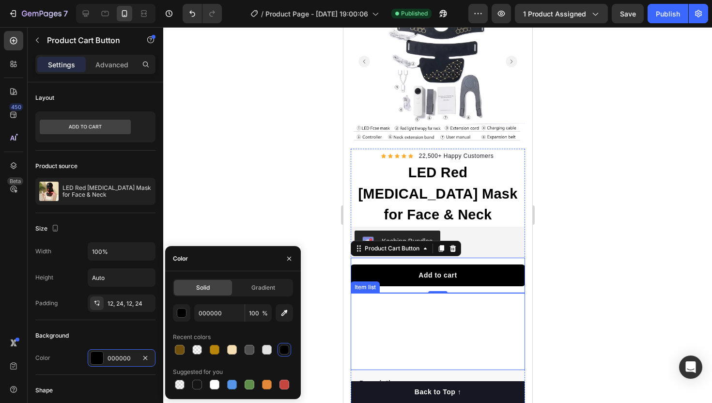
scroll to position [149, 0]
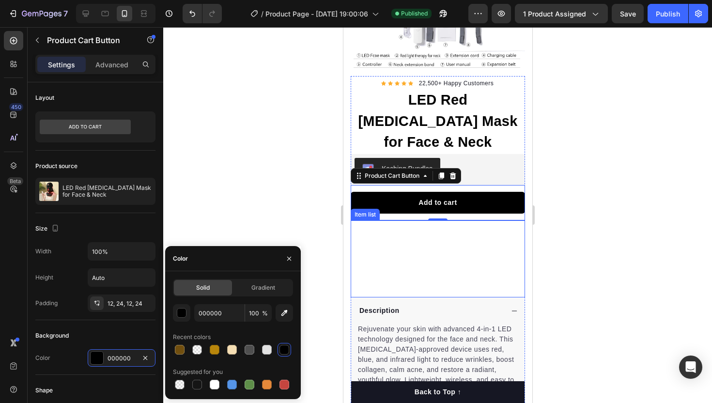
click at [385, 259] on p "Radiance-Packed Glow" at bounding box center [414, 265] width 108 height 12
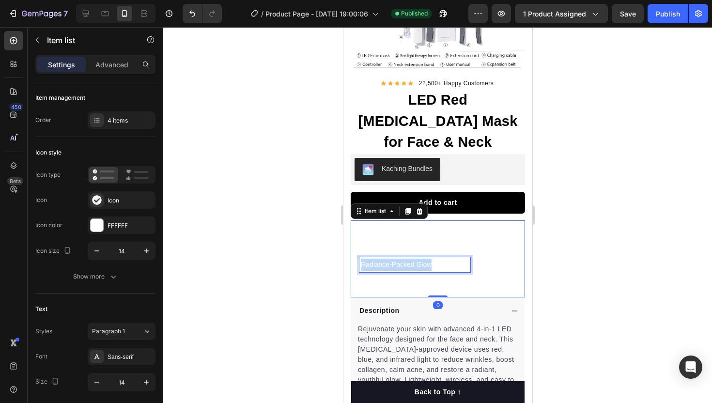
click at [385, 259] on p "Radiance-Packed Glow" at bounding box center [414, 265] width 108 height 12
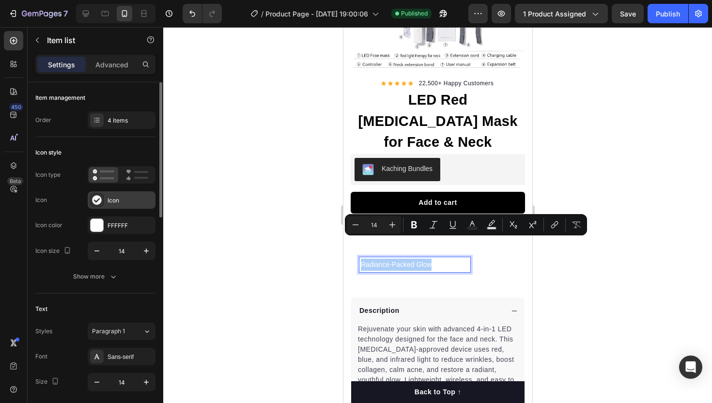
click at [114, 208] on div "Icon" at bounding box center [122, 199] width 68 height 17
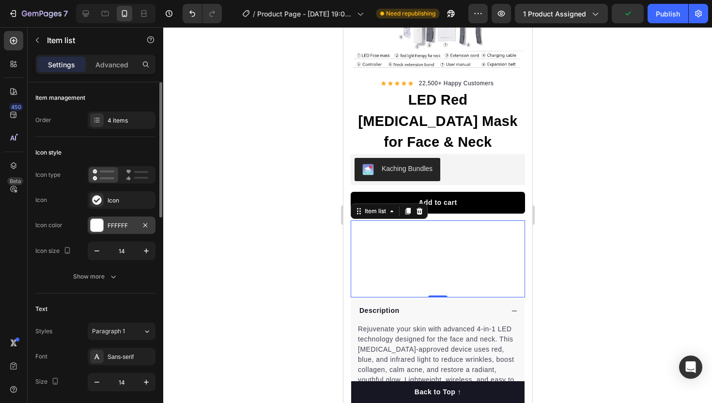
click at [122, 218] on div "FFFFFF" at bounding box center [122, 225] width 68 height 17
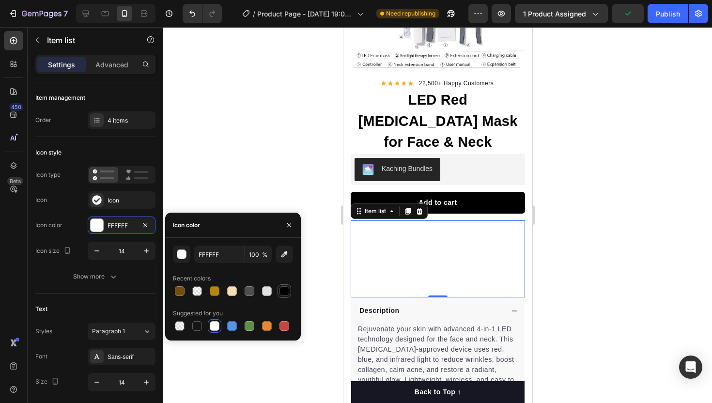
click at [281, 286] on div at bounding box center [285, 291] width 12 height 12
type input "000000"
click at [423, 276] on div "Strengthens & Smooths Skin" at bounding box center [414, 283] width 111 height 15
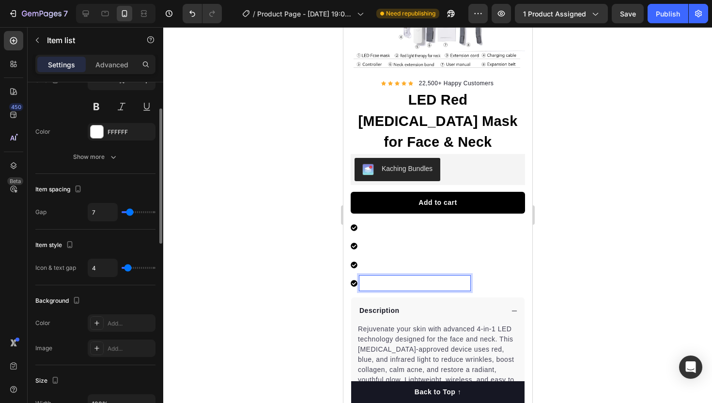
scroll to position [186, 0]
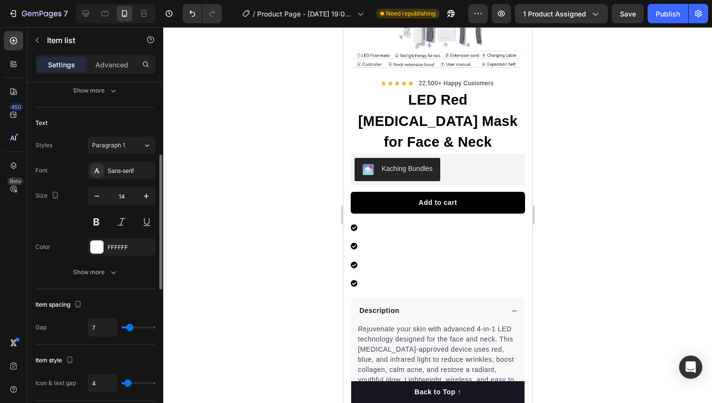
click at [111, 236] on div "Font Sans-serif Size 14 Color FFFFFF Show more" at bounding box center [95, 221] width 120 height 119
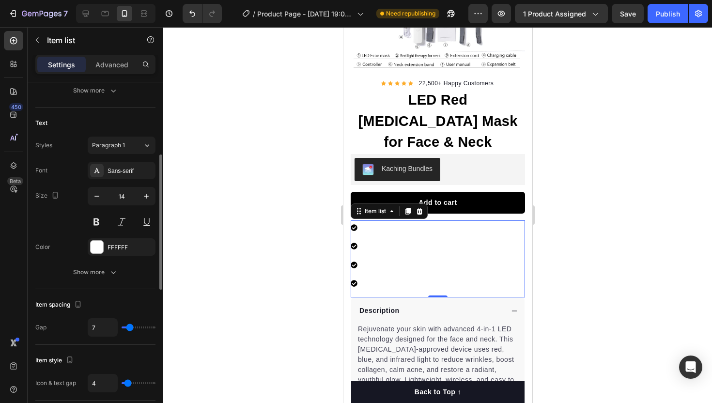
click at [111, 236] on div "Font Sans-serif Size 14 Color FFFFFF Show more" at bounding box center [95, 221] width 120 height 119
click at [115, 254] on div "FFFFFF" at bounding box center [122, 246] width 68 height 17
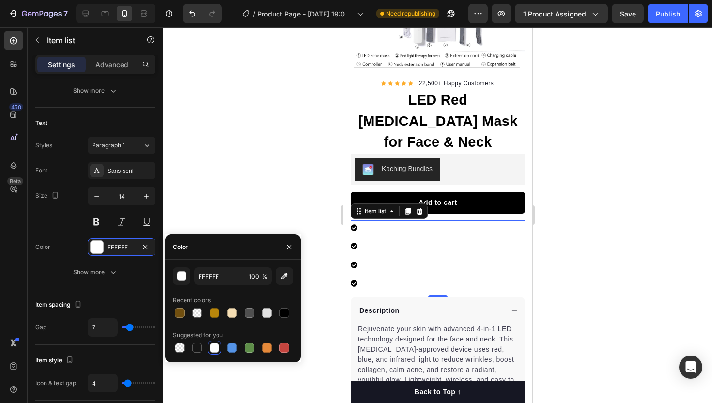
click at [287, 305] on div "Recent colors" at bounding box center [233, 301] width 120 height 16
click at [287, 309] on div at bounding box center [285, 313] width 10 height 10
type input "000000"
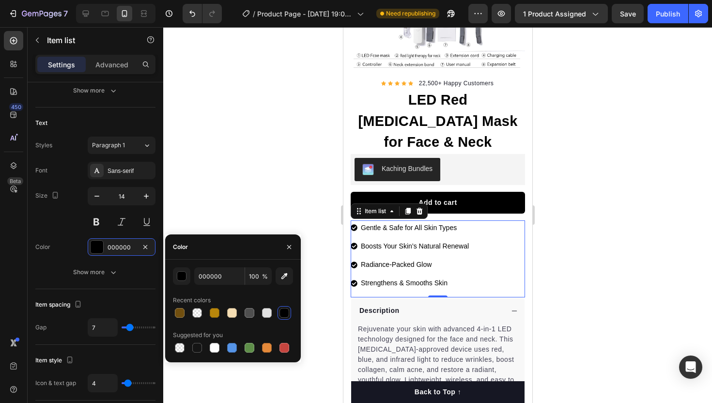
click at [271, 189] on div at bounding box center [437, 215] width 549 height 376
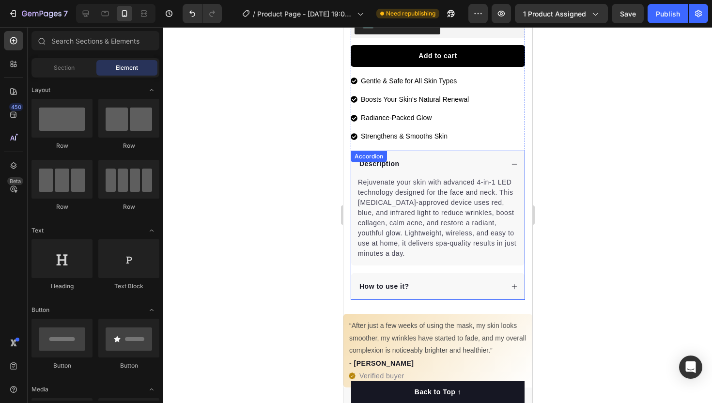
scroll to position [0, 0]
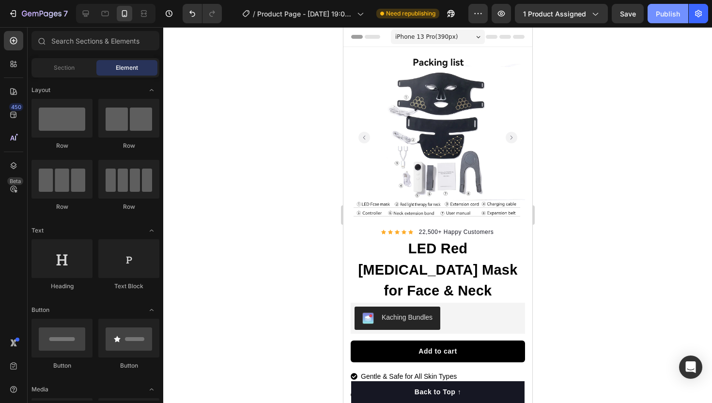
click at [658, 18] on button "Publish" at bounding box center [668, 13] width 41 height 19
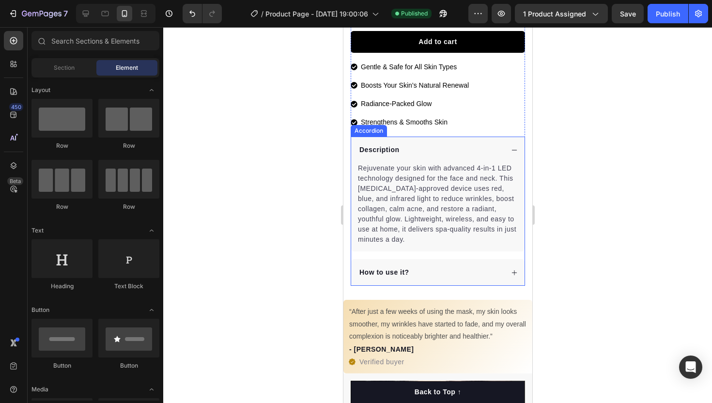
scroll to position [437, 0]
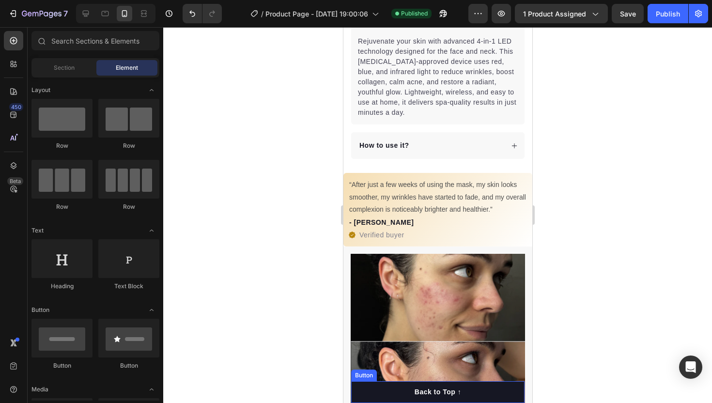
click at [480, 387] on button "Back to Top ↑" at bounding box center [437, 392] width 173 height 22
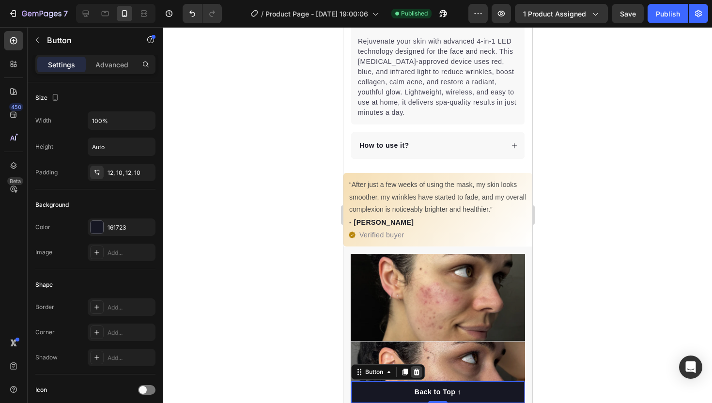
click at [420, 375] on icon at bounding box center [416, 372] width 8 height 8
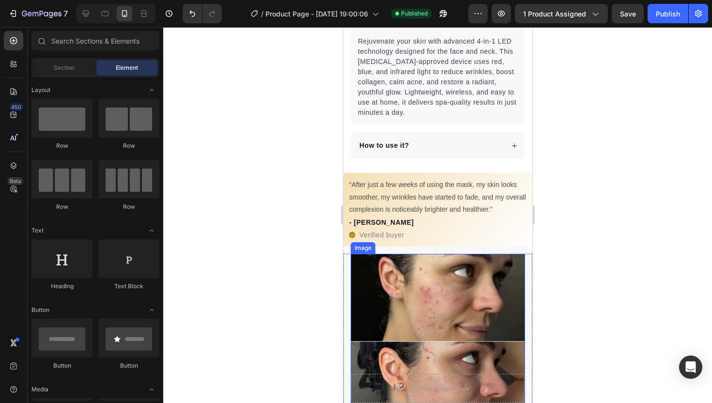
scroll to position [0, 0]
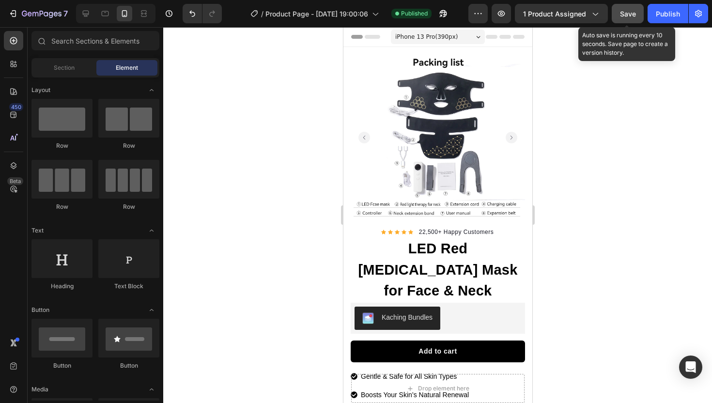
click at [625, 17] on span "Save" at bounding box center [628, 14] width 16 height 8
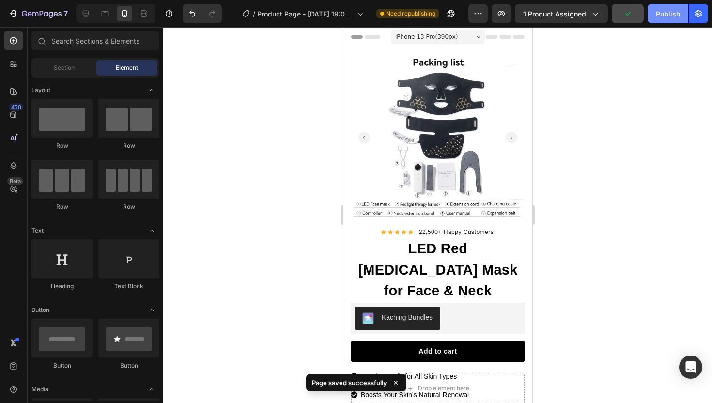
click at [663, 14] on div "Publish" at bounding box center [668, 14] width 24 height 10
